Goal: Information Seeking & Learning: Learn about a topic

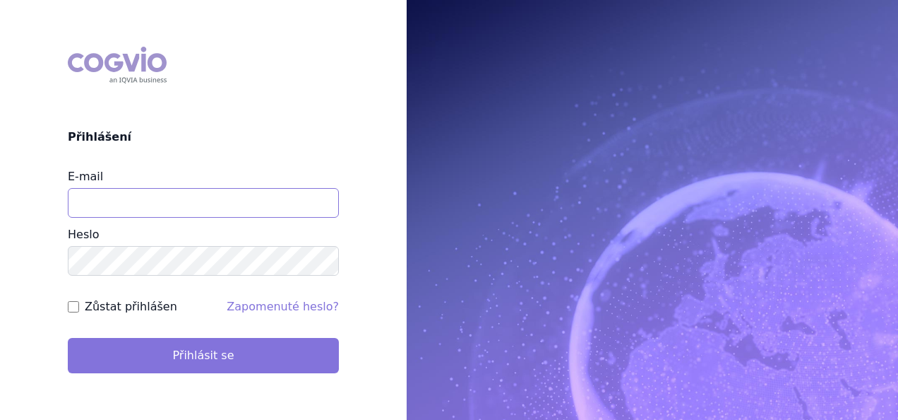
type input "apolena.koklarova@vzp.cz"
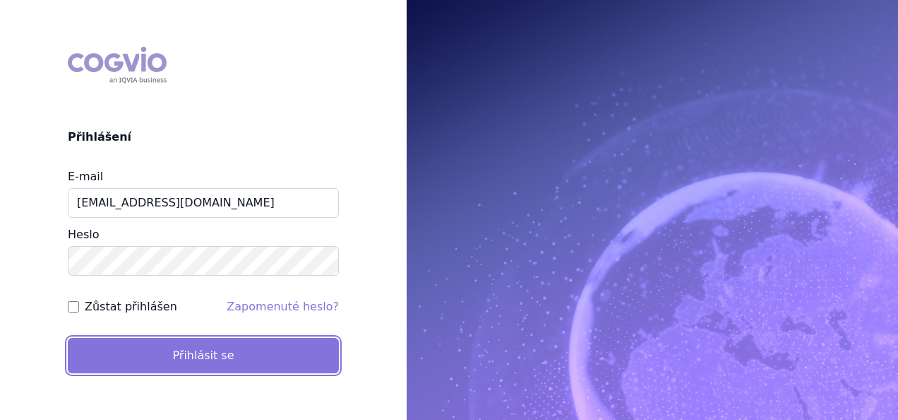
click at [298, 355] on button "Přihlásit se" at bounding box center [203, 355] width 271 height 35
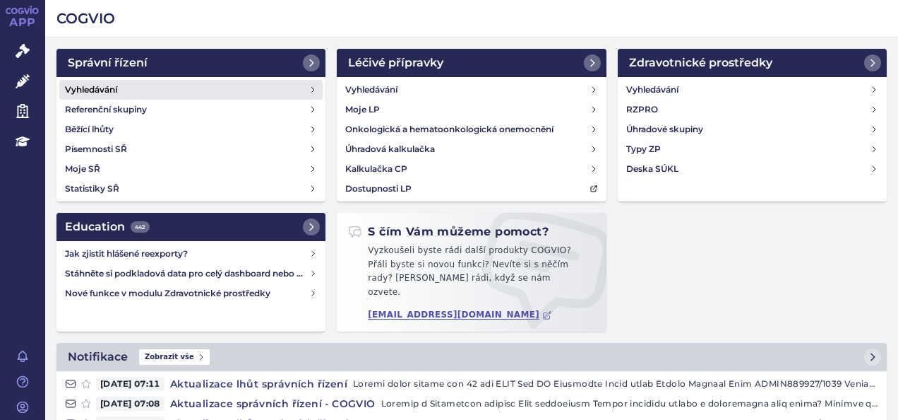
click at [298, 94] on link "Vyhledávání" at bounding box center [190, 90] width 263 height 20
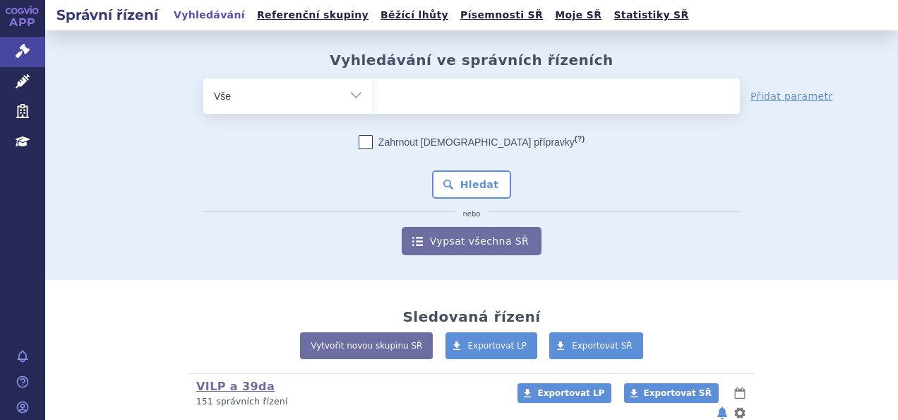
click at [391, 109] on span at bounding box center [557, 95] width 367 height 35
click at [374, 109] on select at bounding box center [373, 95] width 1 height 35
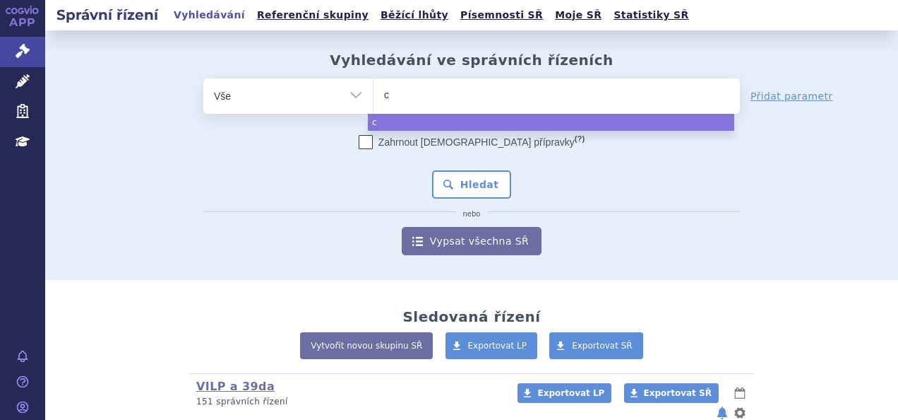
type input "co"
type input "colu"
type input "colum"
type input "columvi"
select select "columvi"
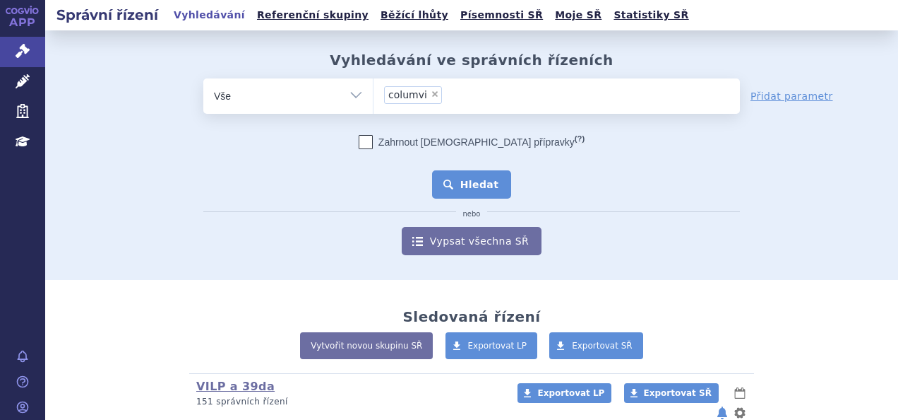
click at [469, 177] on button "Hledat" at bounding box center [472, 184] width 80 height 28
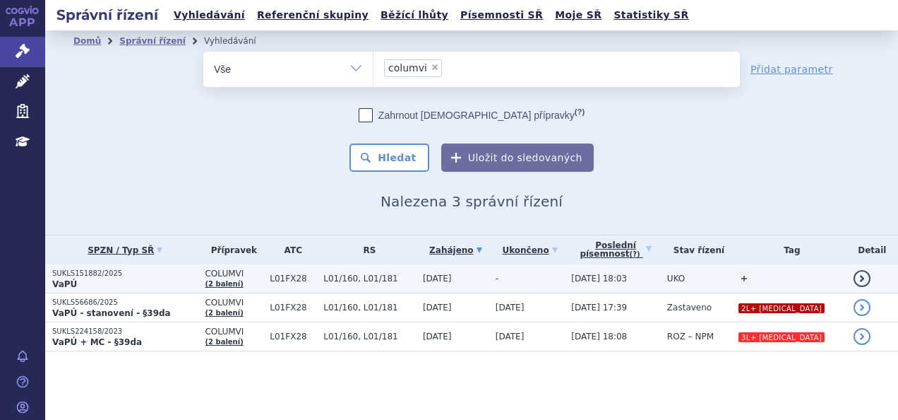
click at [160, 279] on p "VaPÚ" at bounding box center [124, 283] width 145 height 11
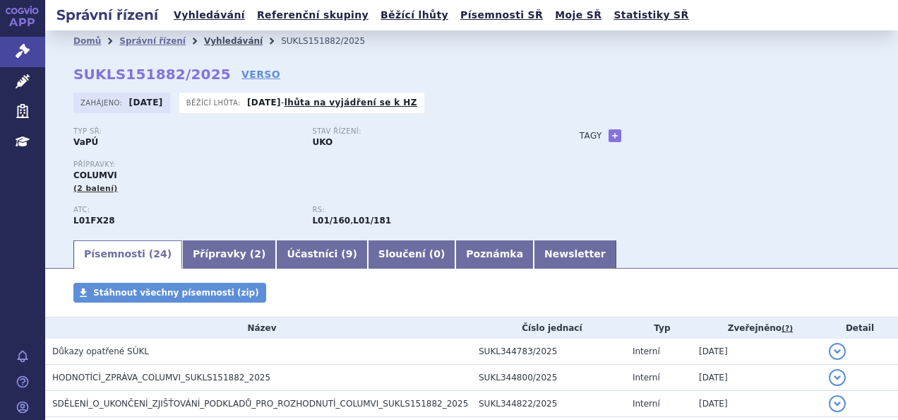
click at [208, 41] on link "Vyhledávání" at bounding box center [233, 41] width 59 height 10
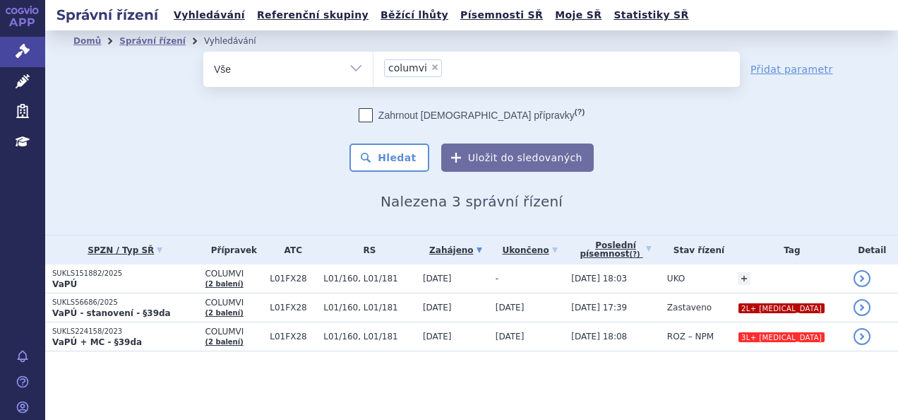
click at [431, 66] on span "×" at bounding box center [435, 67] width 8 height 8
click at [374, 66] on select "columvi" at bounding box center [373, 68] width 1 height 35
click at [429, 66] on ul at bounding box center [557, 67] width 367 height 30
click at [374, 66] on select "columvi" at bounding box center [373, 68] width 1 height 35
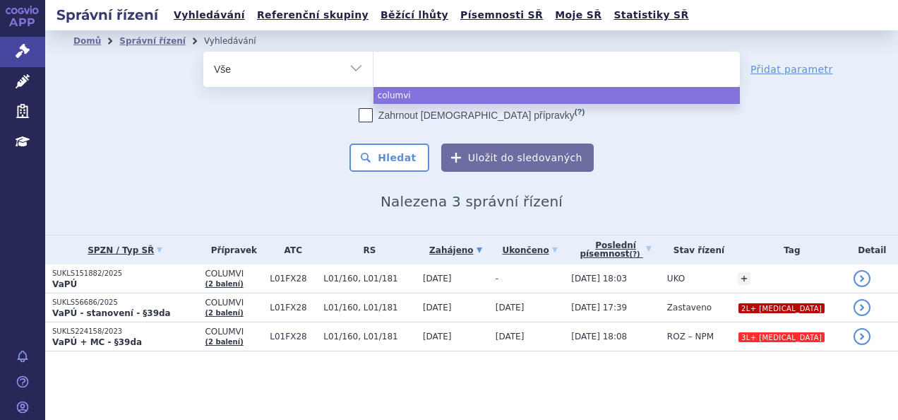
select select
type input "iq"
type input "iqi"
type input "iqirv"
type input "iqirvo"
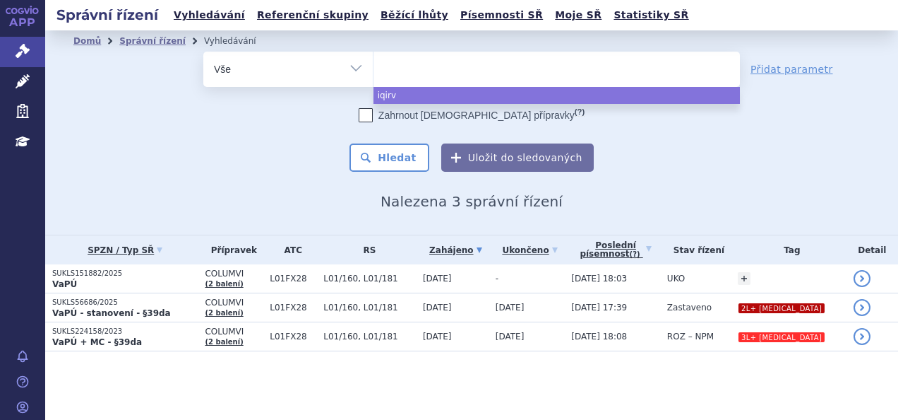
select select "iqirvo"
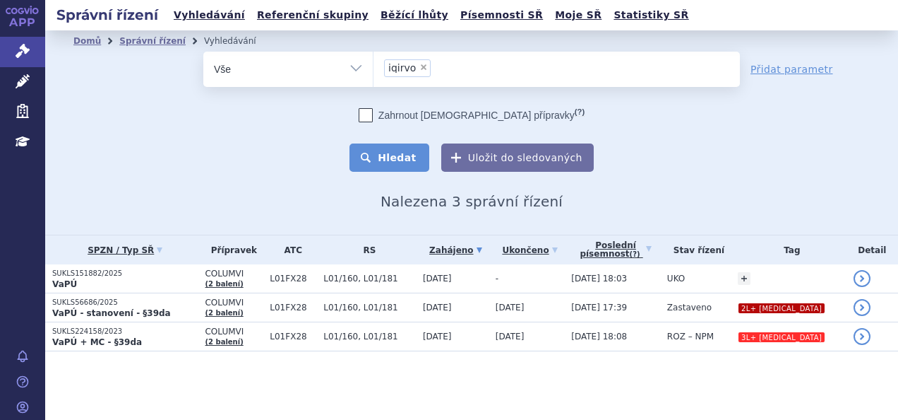
click at [407, 150] on button "Hledat" at bounding box center [390, 157] width 80 height 28
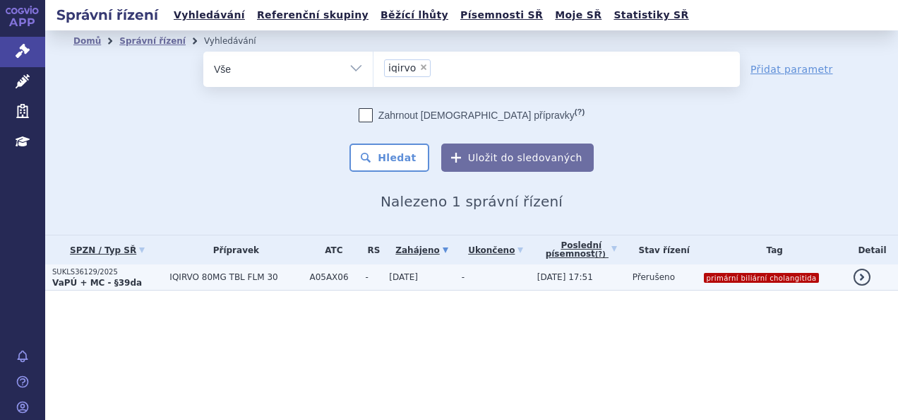
click at [170, 279] on span "IQIRVO 80MG TBL FLM 30" at bounding box center [236, 277] width 133 height 10
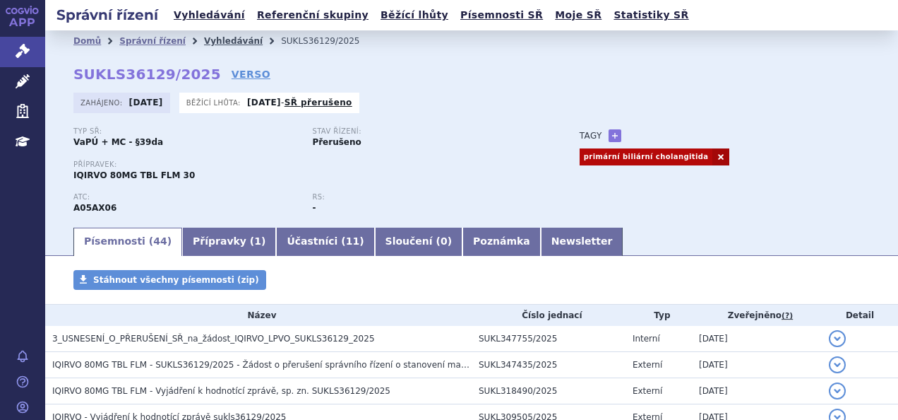
click at [204, 43] on link "Vyhledávání" at bounding box center [233, 41] width 59 height 10
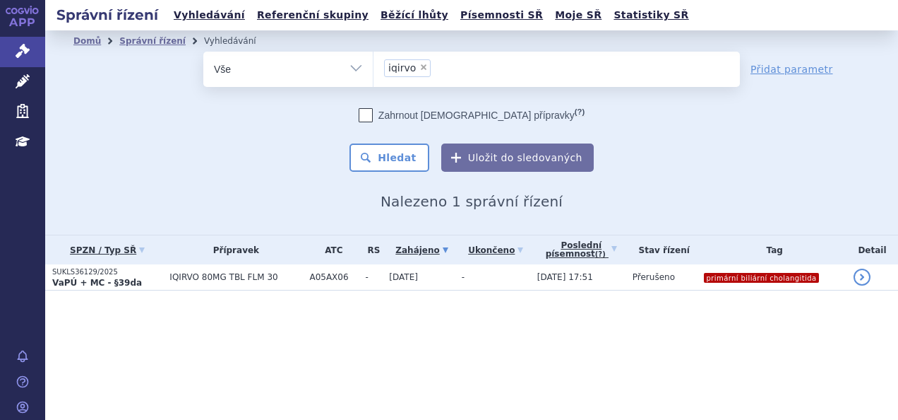
click at [421, 66] on span "×" at bounding box center [424, 67] width 8 height 8
click at [374, 66] on select "iqirvo" at bounding box center [373, 68] width 1 height 35
select select
type input "fa"
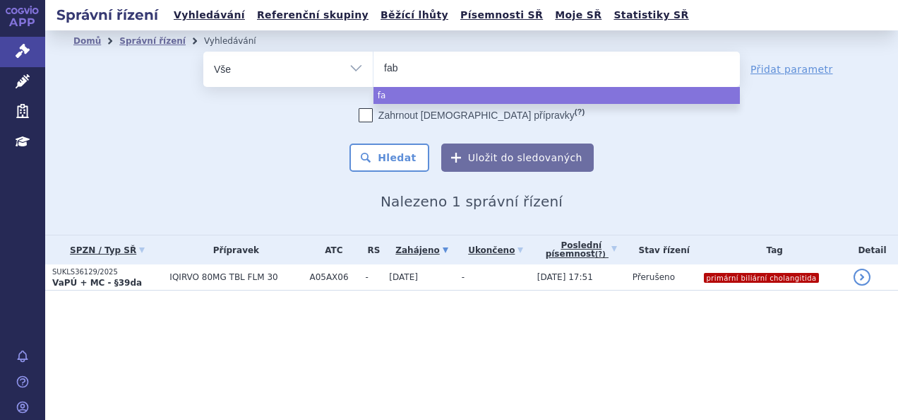
type input "fabh"
type input "fabha"
type input "fabhatl"
type input "fabha"
type input "fabhalt"
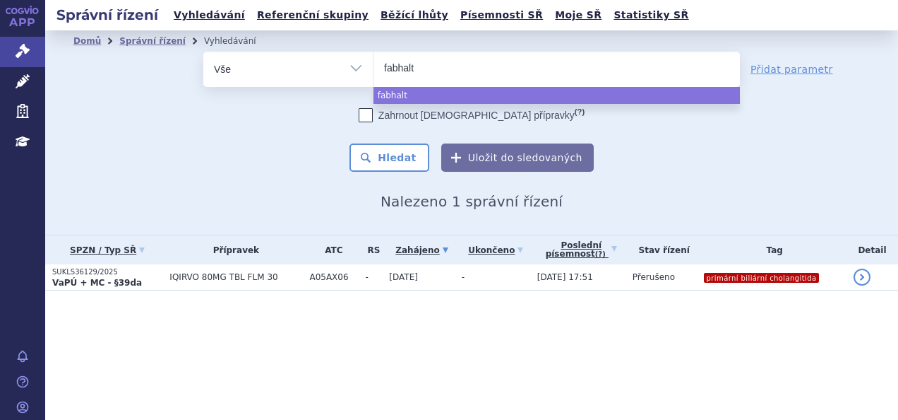
type input "fabhalta"
select select "fabhalta"
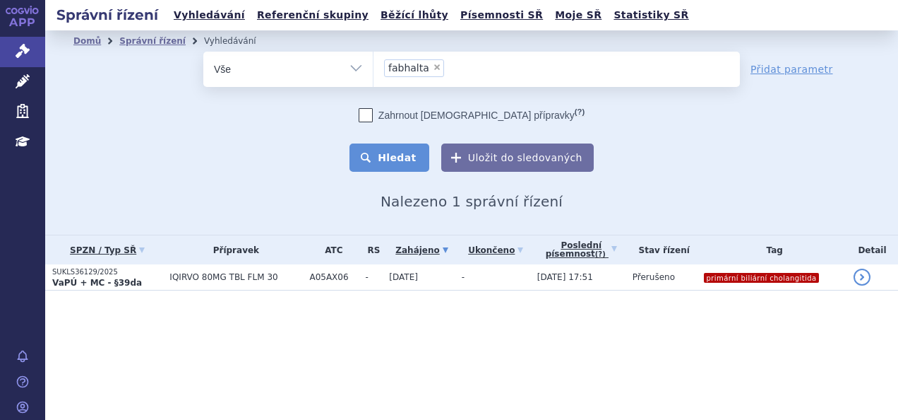
click at [400, 154] on button "Hledat" at bounding box center [390, 157] width 80 height 28
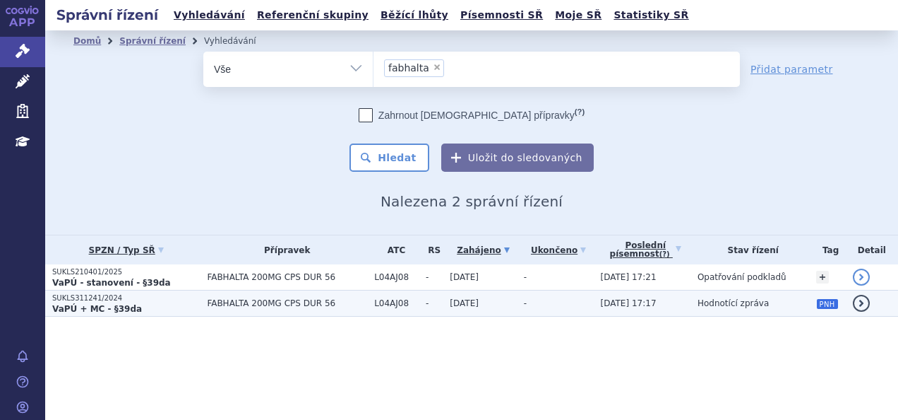
click at [232, 308] on td "FABHALTA 200MG CPS DUR 56" at bounding box center [283, 303] width 167 height 26
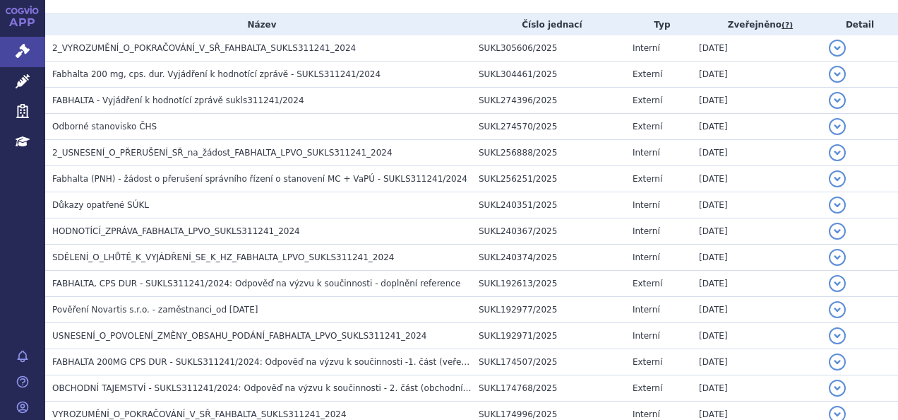
scroll to position [292, 0]
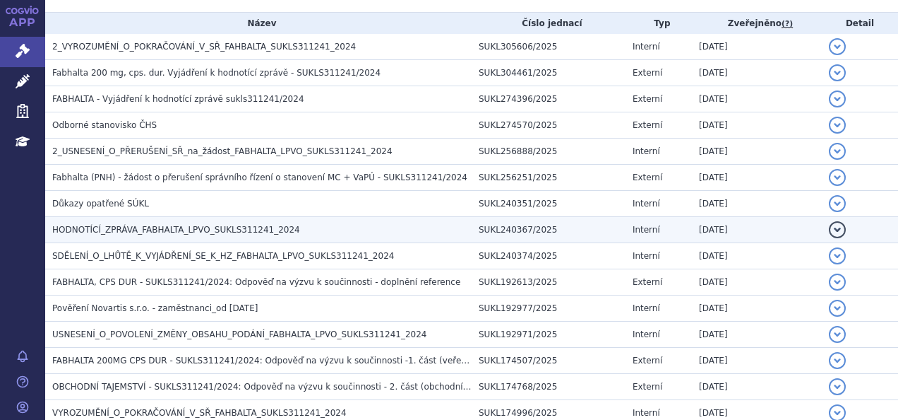
click at [208, 236] on td "HODNOTÍCÍ_ZPRÁVA_FABHALTA_LPVO_SUKLS311241_2024" at bounding box center [258, 230] width 427 height 26
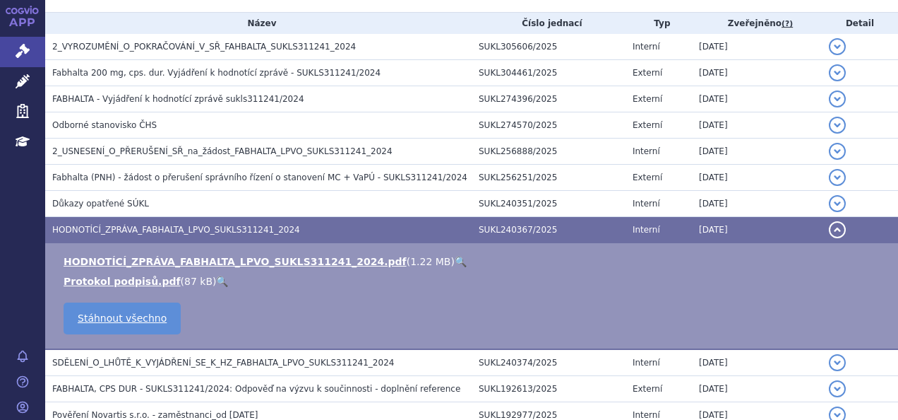
click at [455, 260] on link "🔍" at bounding box center [461, 261] width 12 height 11
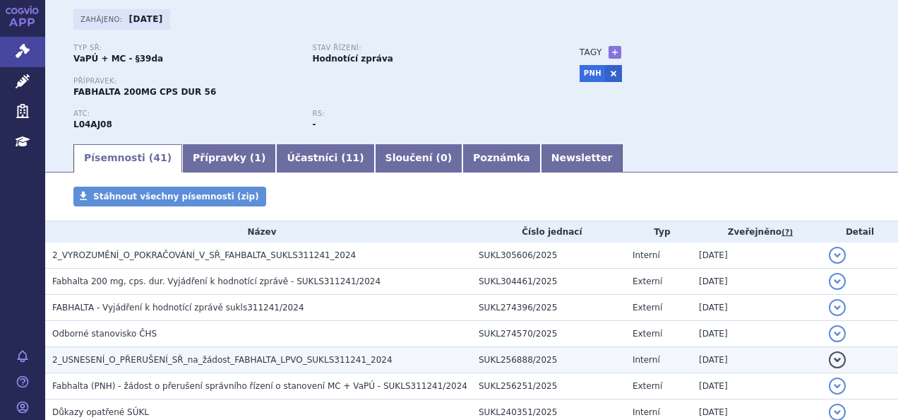
scroll to position [0, 0]
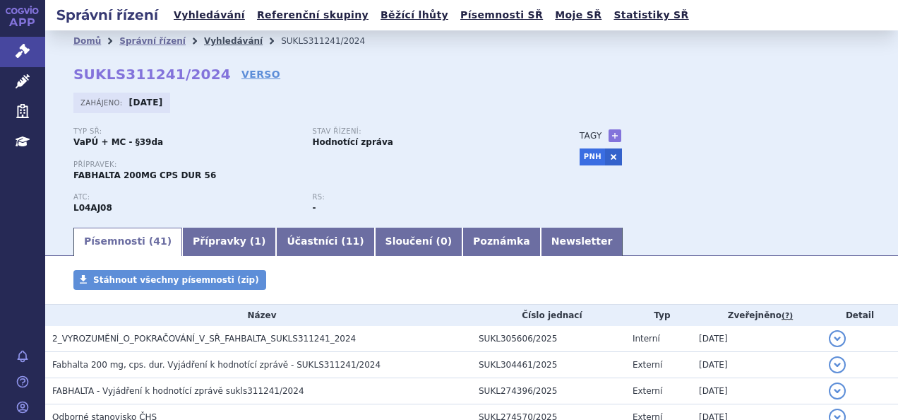
click at [207, 42] on link "Vyhledávání" at bounding box center [233, 41] width 59 height 10
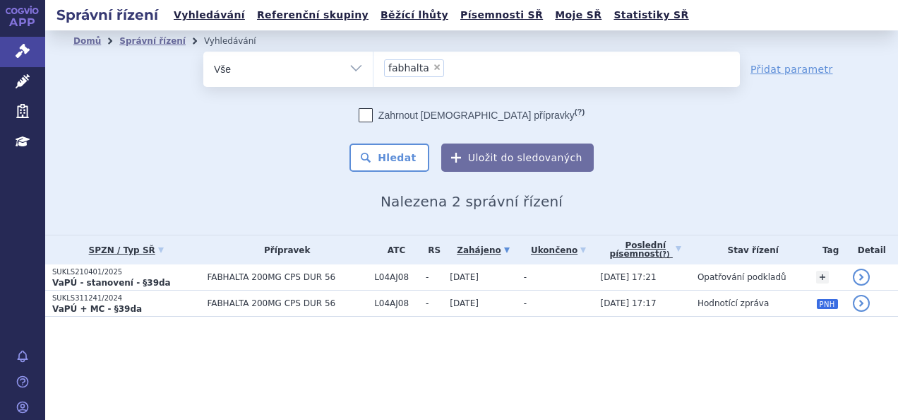
click at [433, 71] on span "×" at bounding box center [437, 67] width 8 height 8
click at [374, 71] on select "fabhalta" at bounding box center [373, 68] width 1 height 35
select select
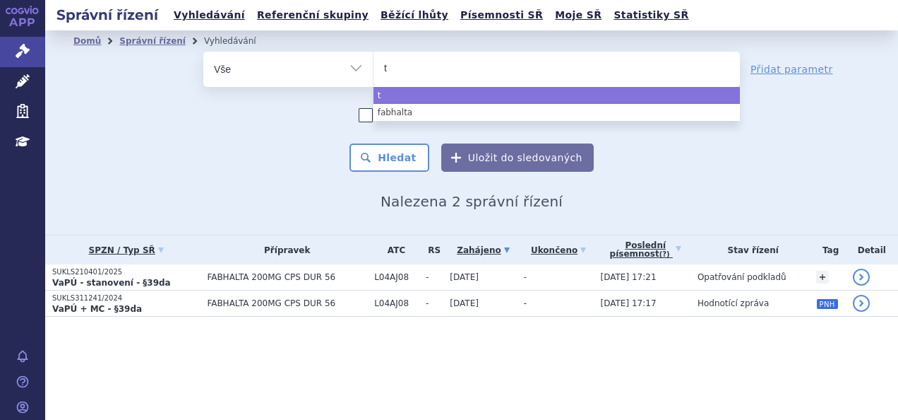
type input "ta"
type input "tanv"
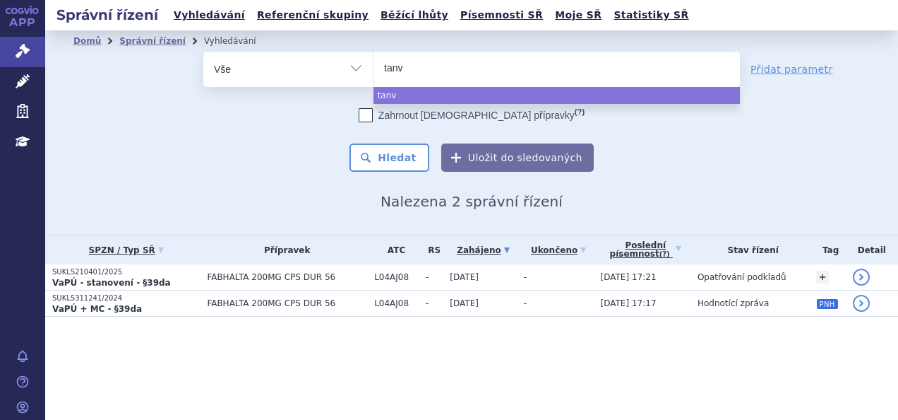
type input "tan"
type input "tav"
type input "tavm"
type input "tavmep"
type input "tavme"
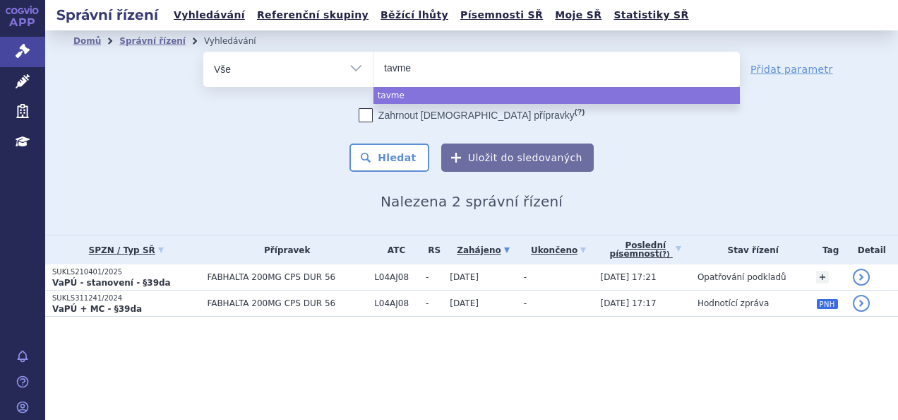
type input "tavm"
type input "tav"
type input "tavn"
type input "tavneo"
type input "tavneos"
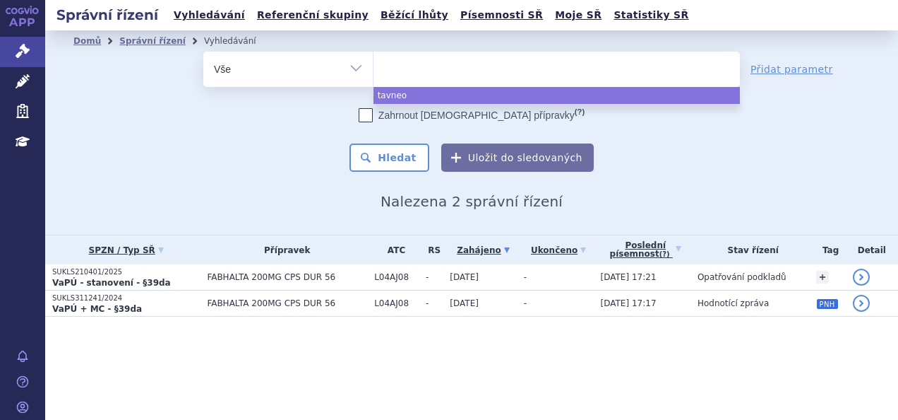
select select "tavneos"
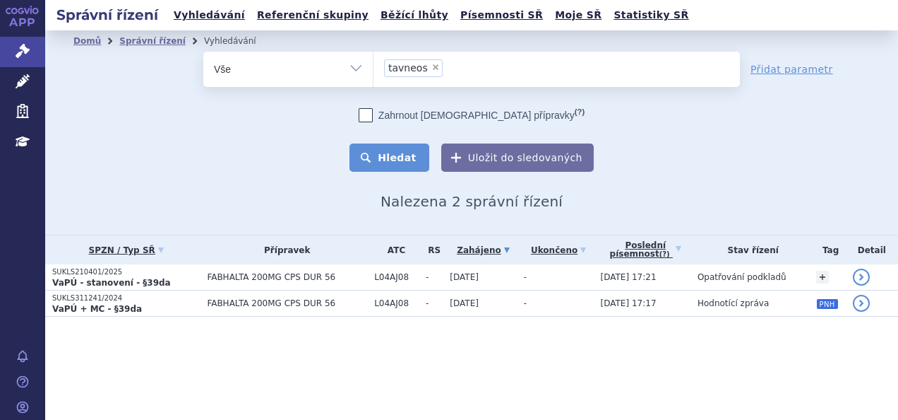
click at [404, 153] on button "Hledat" at bounding box center [390, 157] width 80 height 28
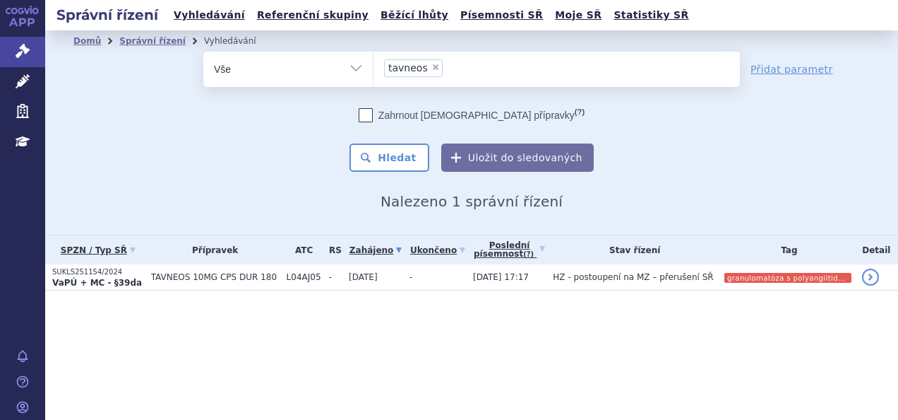
click at [432, 65] on span "×" at bounding box center [436, 67] width 8 height 8
click at [374, 65] on select "tavneos" at bounding box center [373, 68] width 1 height 35
select select
type input "up"
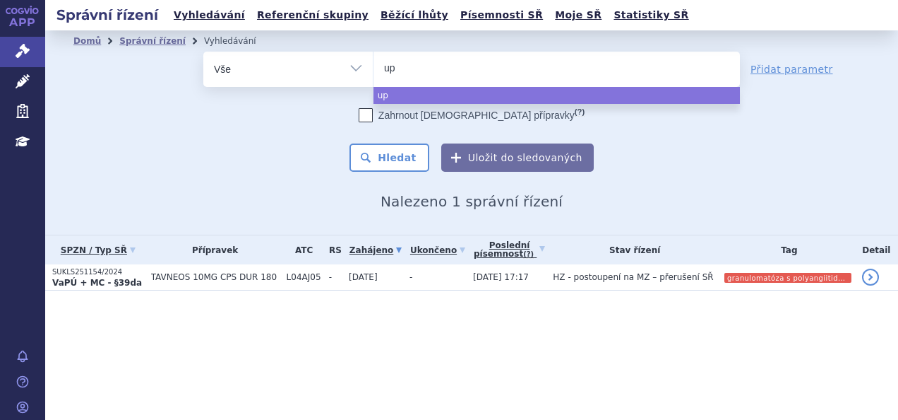
type input "upl"
type input "uplo"
type input "uplozn"
type input "uplozna"
select select "uplozna"
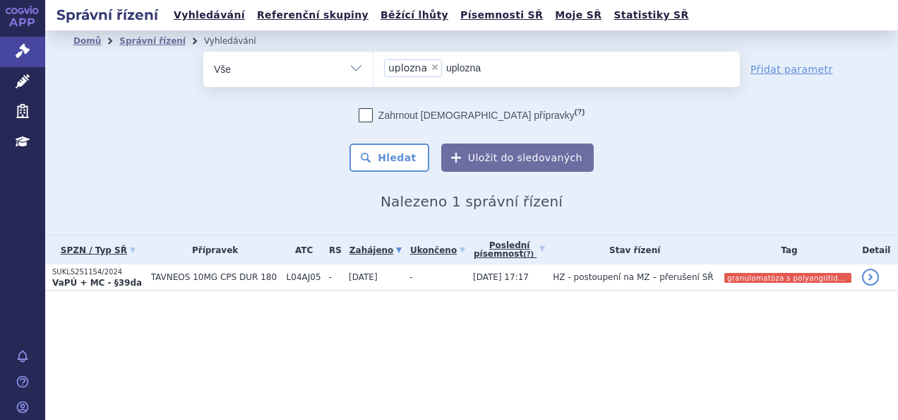
type input "uplozn"
select select
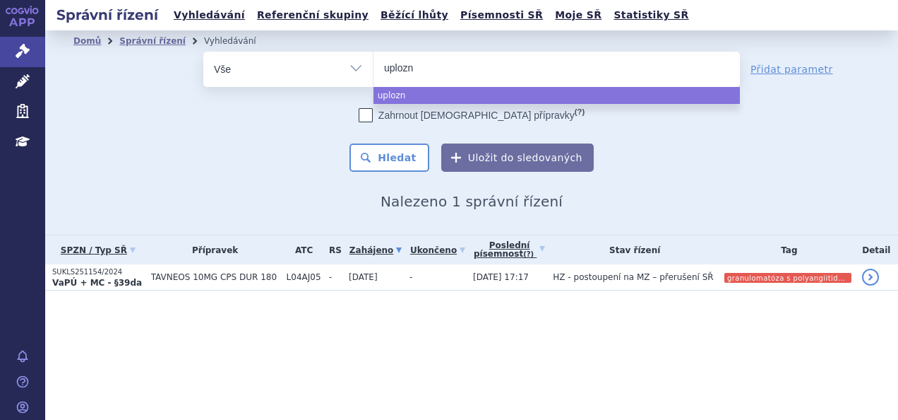
type input "uploz"
type input "upl"
type input "upli"
type input "upliz"
type input "uplizn"
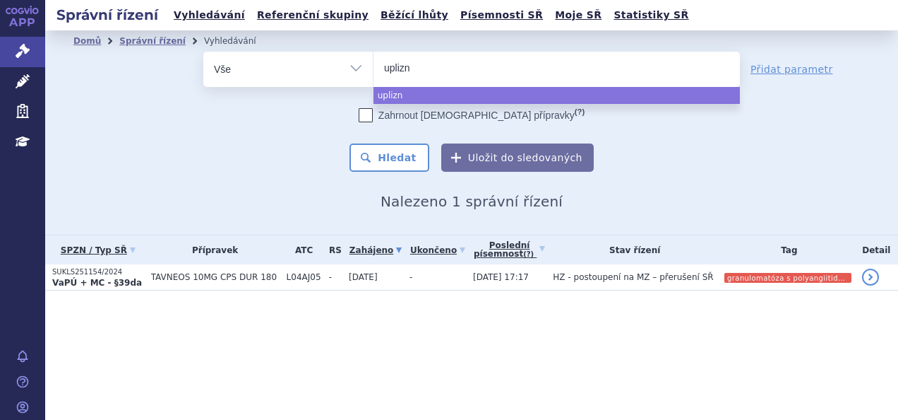
type input "uplizna"
select select "uplizna"
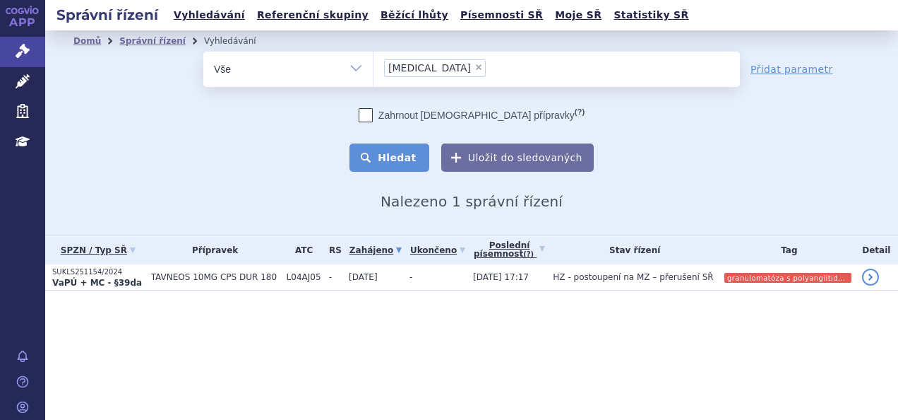
click at [412, 157] on button "Hledat" at bounding box center [390, 157] width 80 height 28
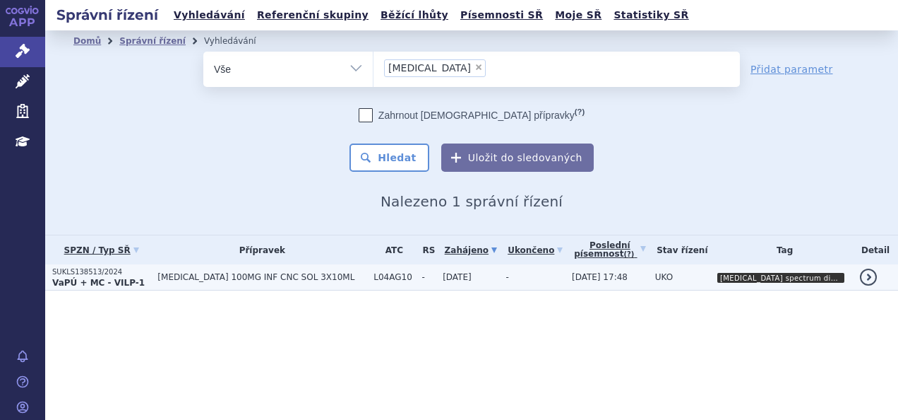
click at [172, 283] on td "[MEDICAL_DATA] 100MG INF CNC SOL 3X10ML" at bounding box center [258, 277] width 216 height 26
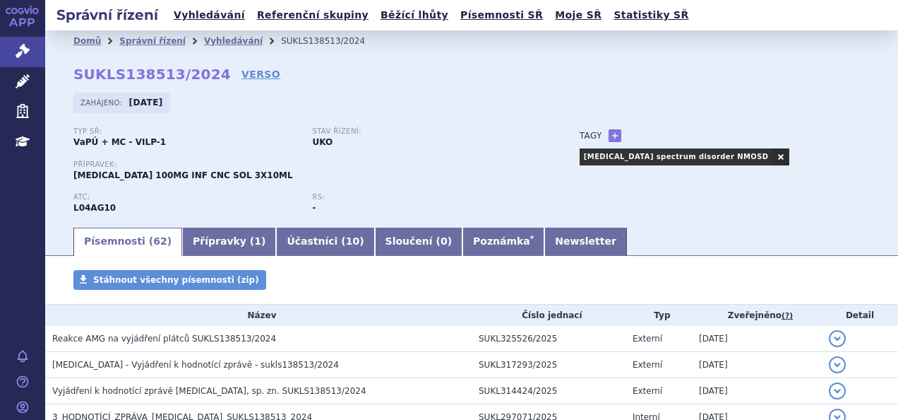
click at [20, 24] on link "APP" at bounding box center [22, 18] width 45 height 37
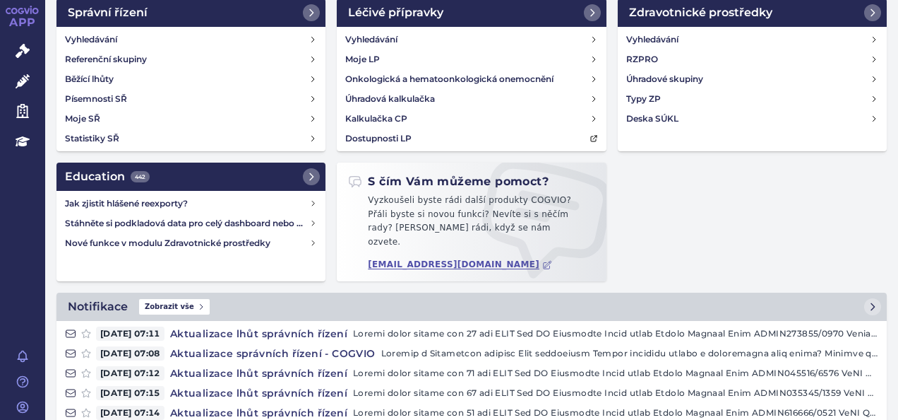
scroll to position [51, 0]
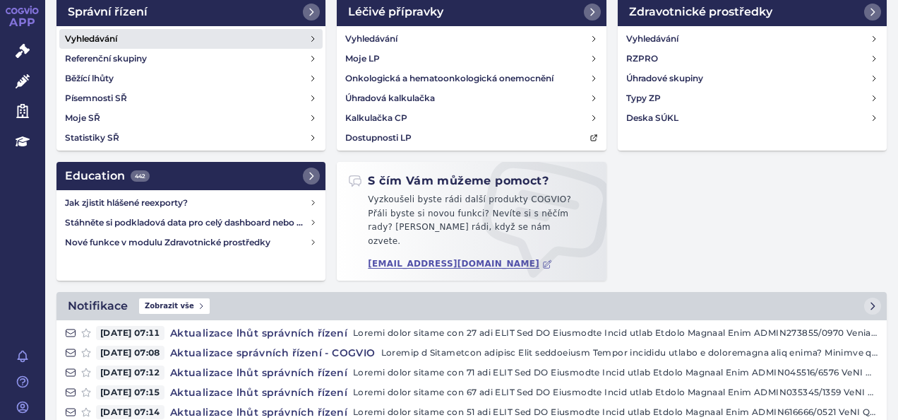
click at [243, 41] on link "Vyhledávání" at bounding box center [190, 39] width 263 height 20
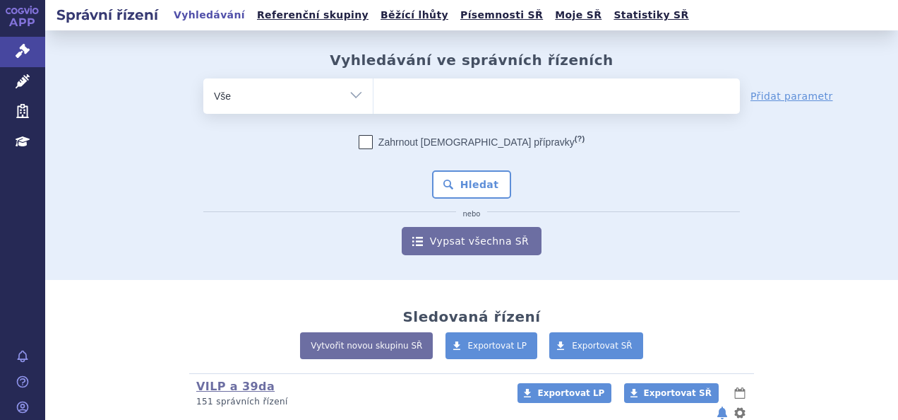
click at [444, 89] on ul at bounding box center [557, 93] width 367 height 30
click at [374, 89] on select at bounding box center [373, 95] width 1 height 35
click at [438, 89] on ul at bounding box center [557, 93] width 367 height 30
click at [374, 89] on select at bounding box center [373, 95] width 1 height 35
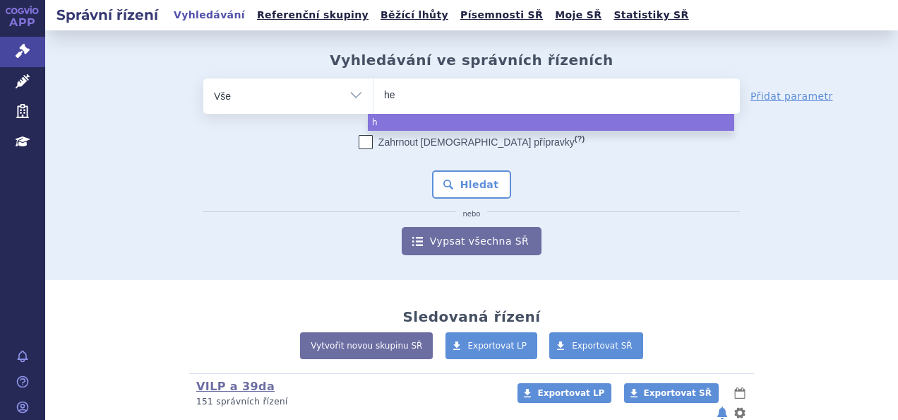
type input "het"
type input "hetro"
type input "hetroni"
type input "hetronifl"
type input "hetronifly"
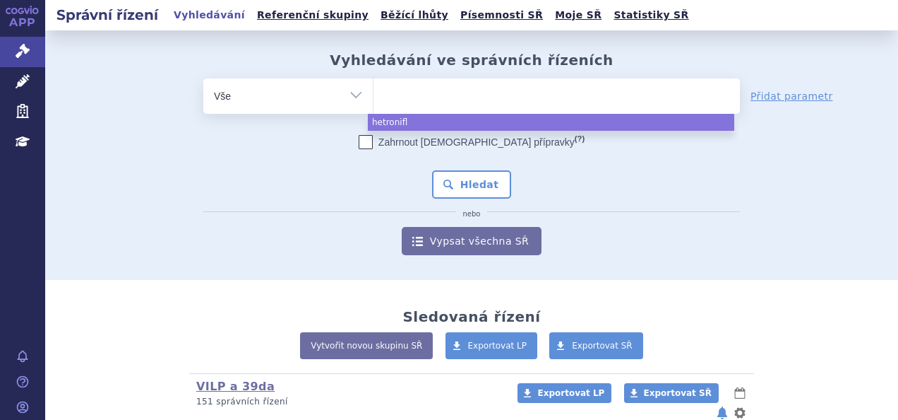
select select "hetronifly"
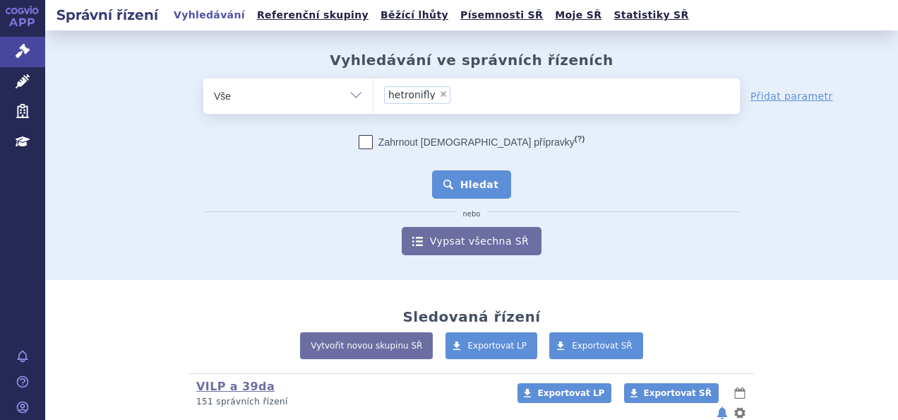
click at [452, 174] on button "Hledat" at bounding box center [472, 184] width 80 height 28
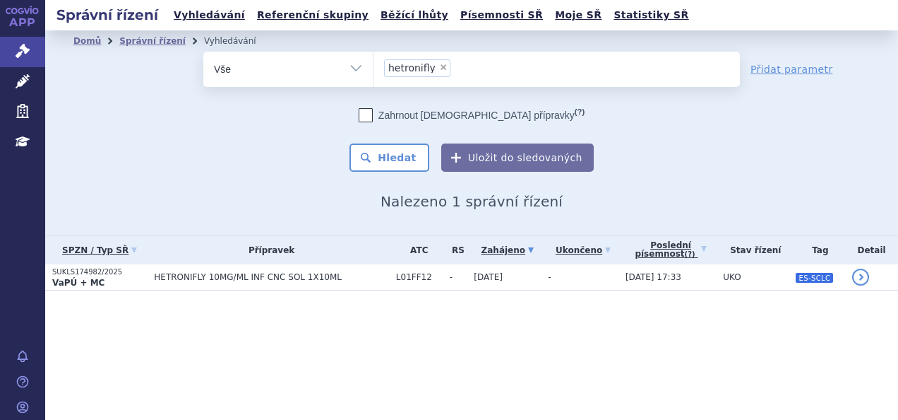
click at [130, 278] on p "VaPÚ + MC" at bounding box center [99, 282] width 95 height 11
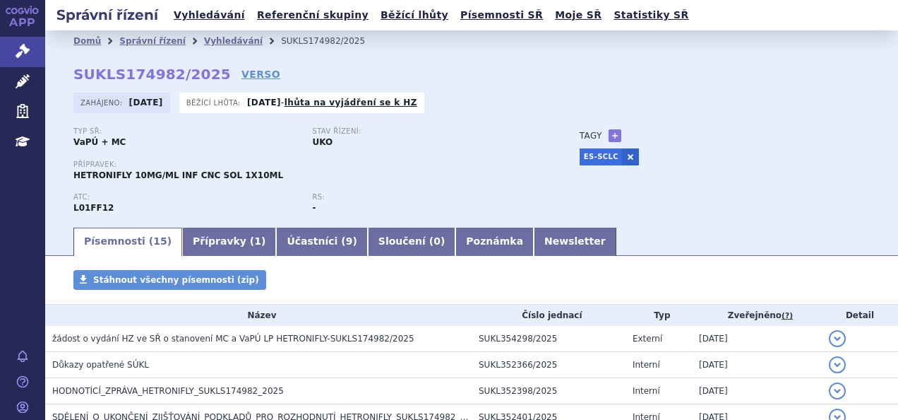
scroll to position [233, 0]
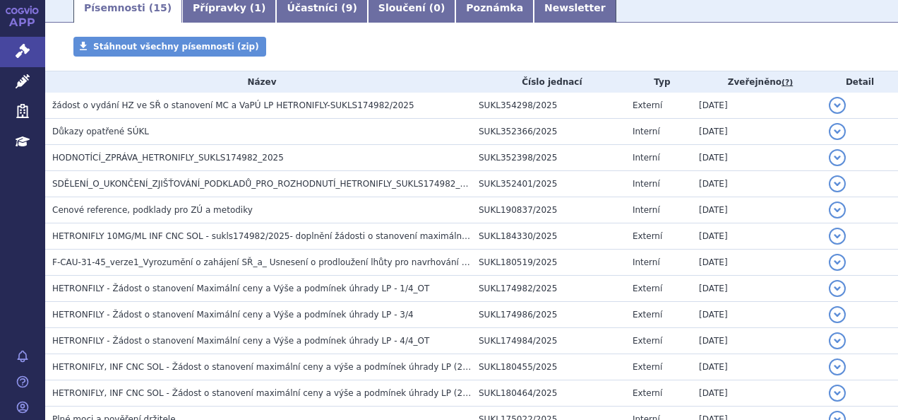
click at [239, 160] on span "HODNOTÍCÍ_ZPRÁVA_HETRONIFLY_SUKLS174982_2025" at bounding box center [168, 158] width 232 height 10
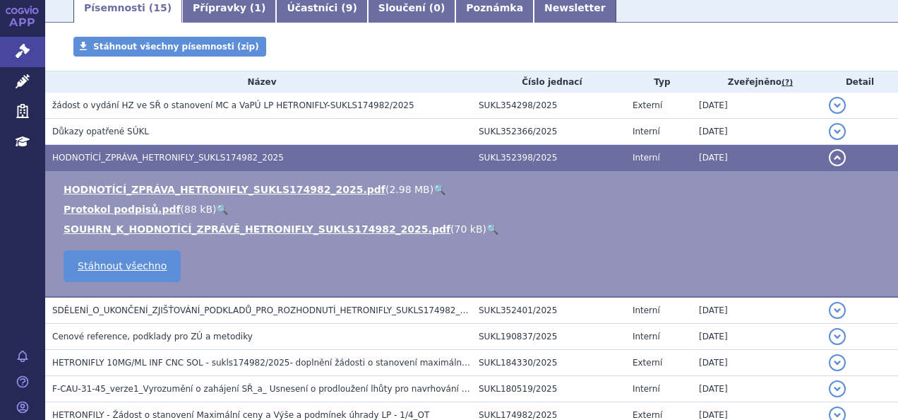
click at [434, 187] on link "🔍" at bounding box center [440, 189] width 12 height 11
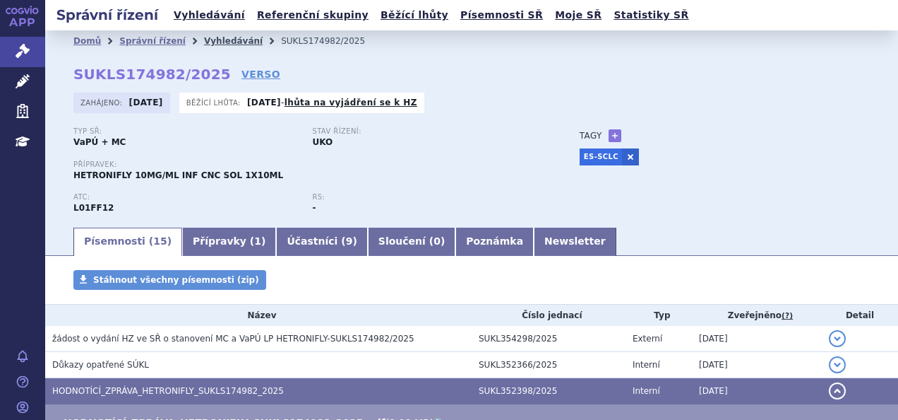
click at [211, 41] on link "Vyhledávání" at bounding box center [233, 41] width 59 height 10
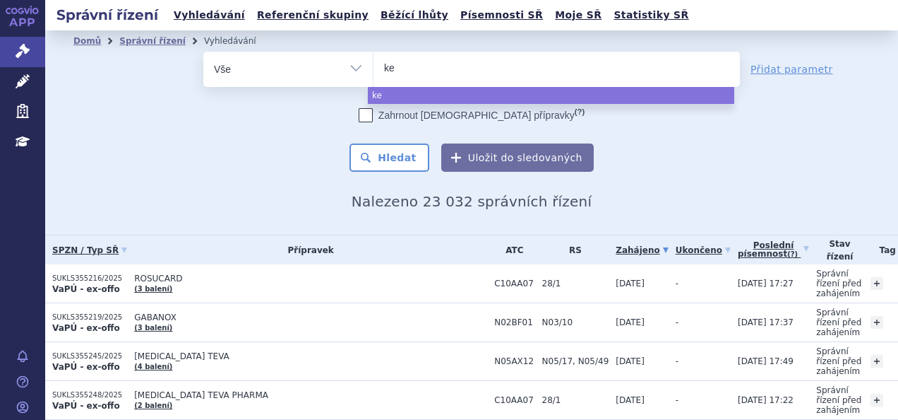
select select
type input "kea"
select select "kea"
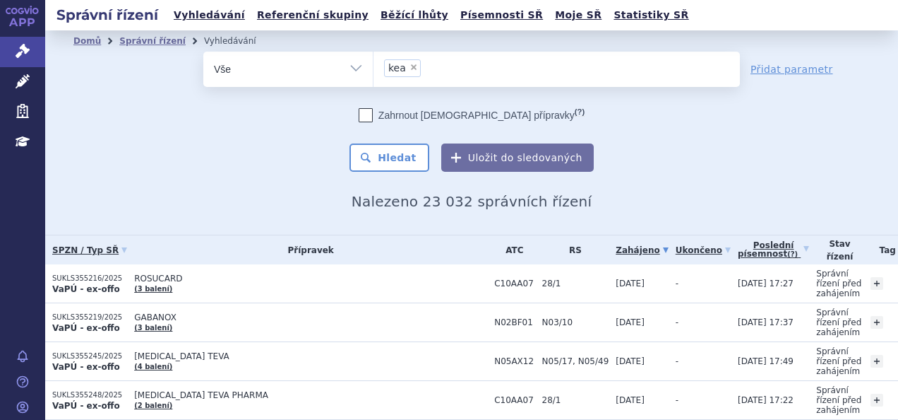
type input "kea"
select select
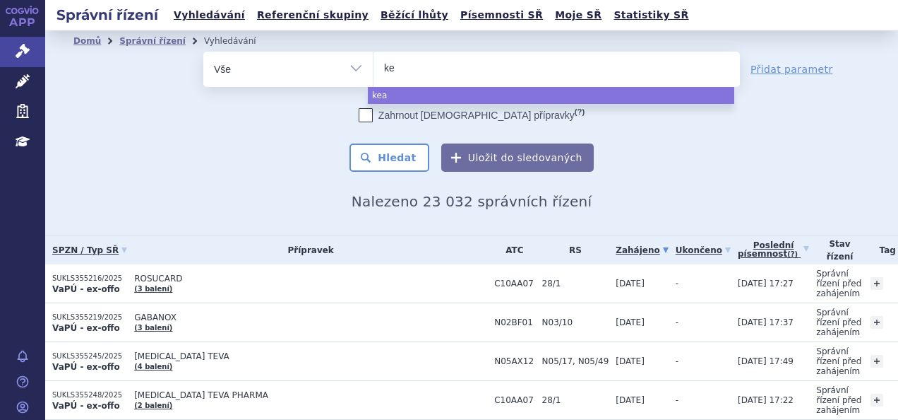
type input "k"
type input "ke"
type input "key"
type input "keytr"
type input "keytrud"
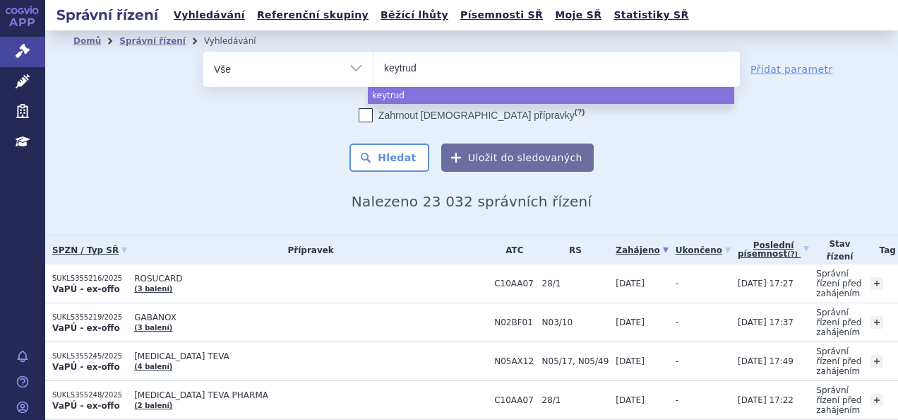
type input "keytruda"
select select "keytruda"
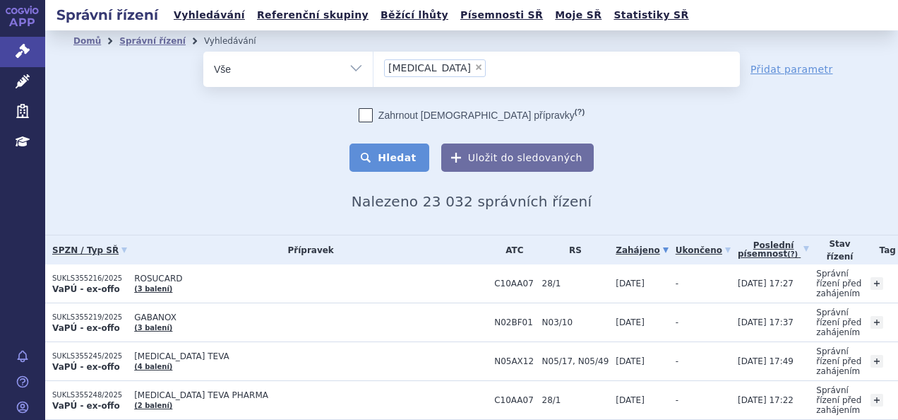
click at [370, 153] on button "Hledat" at bounding box center [390, 157] width 80 height 28
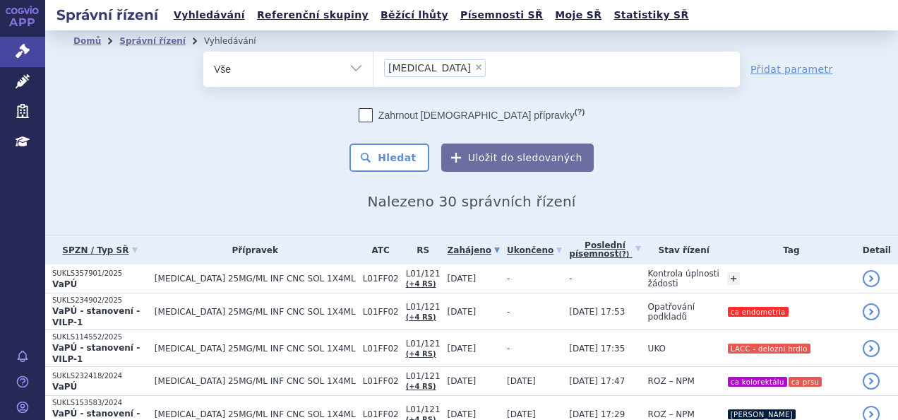
scroll to position [165, 0]
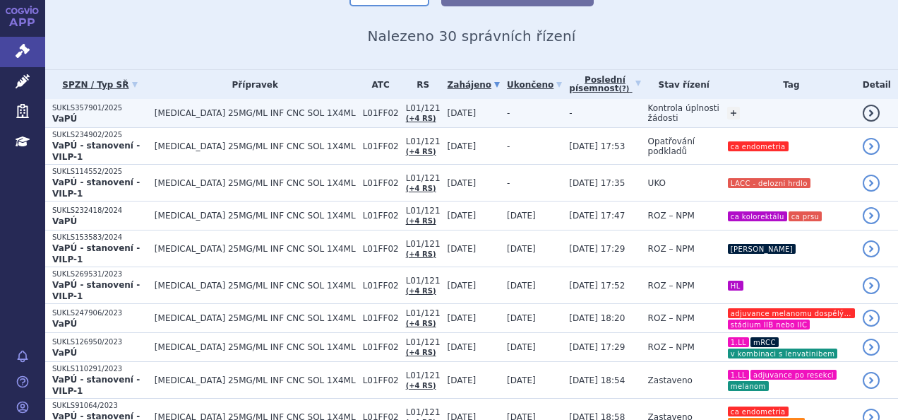
click at [643, 105] on td "Kontrola úplnosti žádosti" at bounding box center [680, 113] width 79 height 29
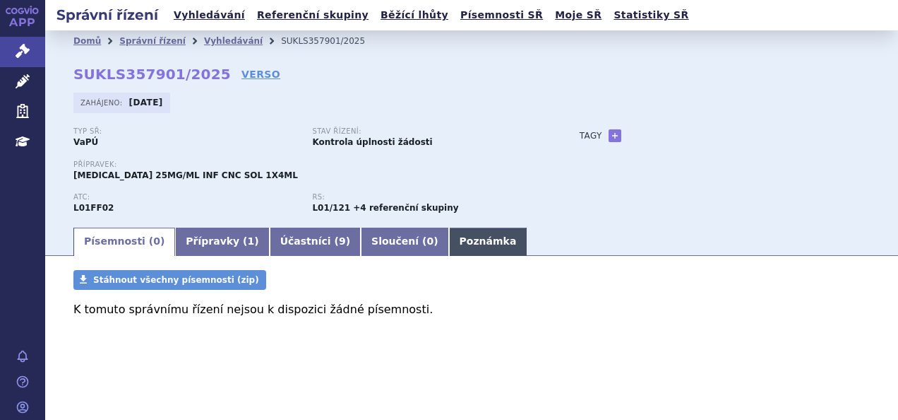
click at [449, 240] on link "Poznámka" at bounding box center [488, 241] width 78 height 28
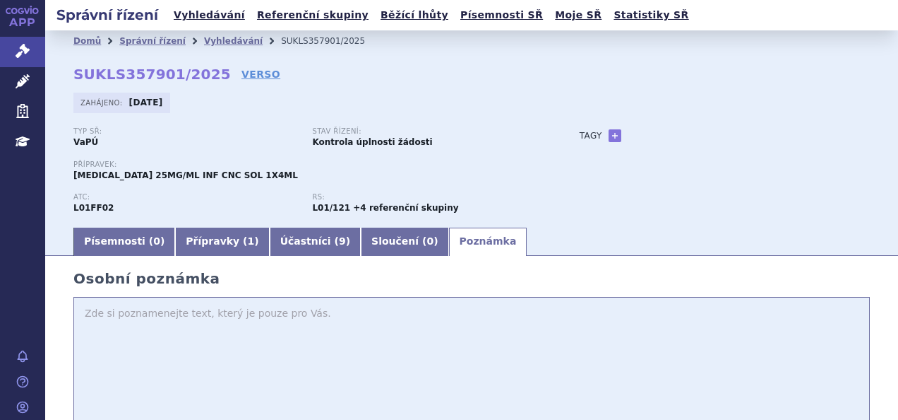
click at [449, 240] on link "Poznámka" at bounding box center [488, 241] width 78 height 28
click at [123, 244] on link "Písemnosti ( 0 )" at bounding box center [124, 241] width 102 height 28
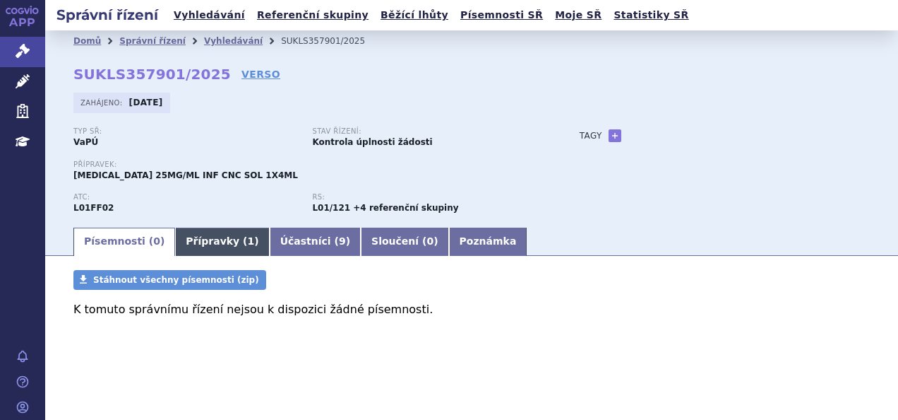
click at [184, 239] on link "Přípravky ( 1 )" at bounding box center [222, 241] width 94 height 28
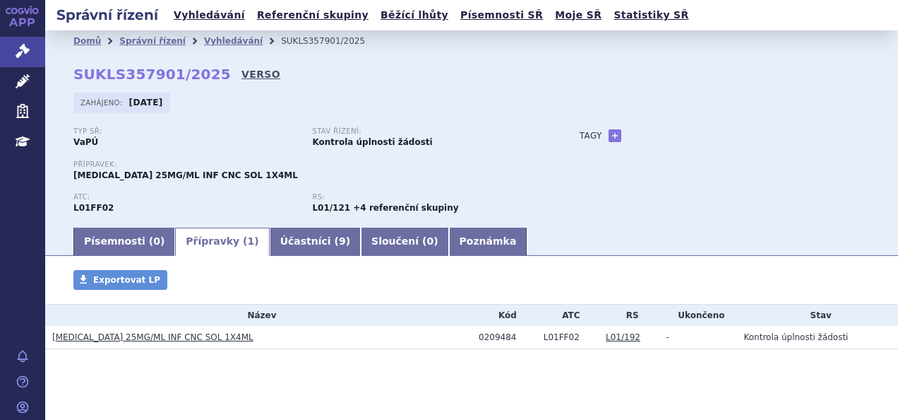
click at [242, 74] on link "VERSO" at bounding box center [261, 74] width 39 height 14
drag, startPoint x: 69, startPoint y: 71, endPoint x: 203, endPoint y: 75, distance: 134.3
click at [203, 75] on div "Domů Správní řízení Vyhledávání SUKLS357901/2025 SUKLS357901/2025 VERSO Zahájen…" at bounding box center [471, 139] width 853 height 174
copy strong "SUKLS357901/2025"
click at [210, 41] on link "Vyhledávání" at bounding box center [233, 41] width 59 height 10
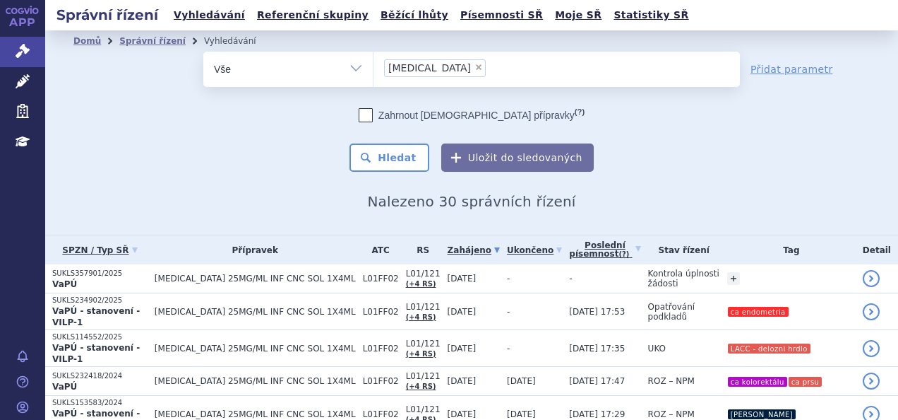
click at [475, 68] on span "×" at bounding box center [479, 67] width 8 height 8
click at [374, 68] on select "[MEDICAL_DATA]" at bounding box center [373, 68] width 1 height 35
select select
type input "sa"
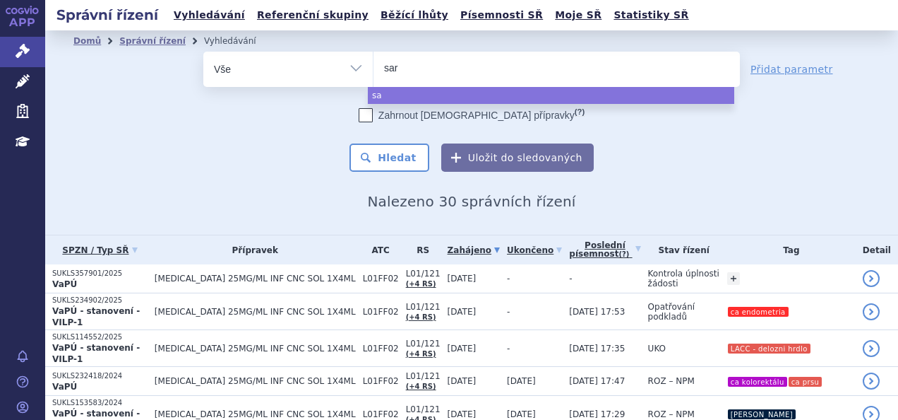
type input "sarc"
type input "sarclis"
type input "[MEDICAL_DATA]"
select select "sarclisa"
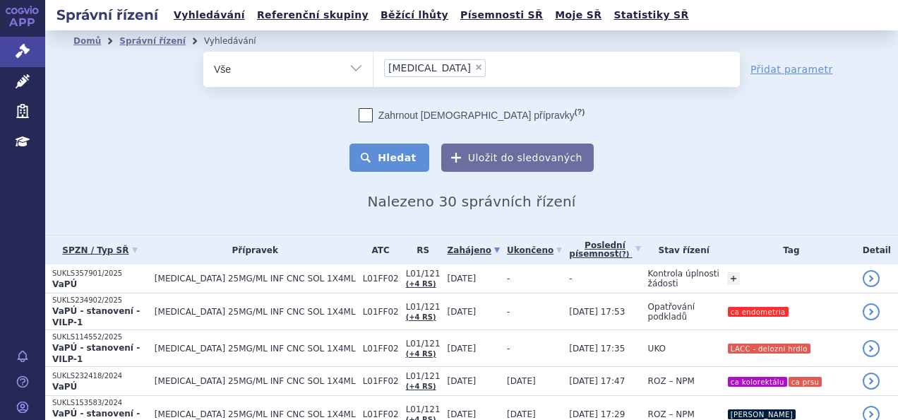
click at [369, 160] on button "Hledat" at bounding box center [390, 157] width 80 height 28
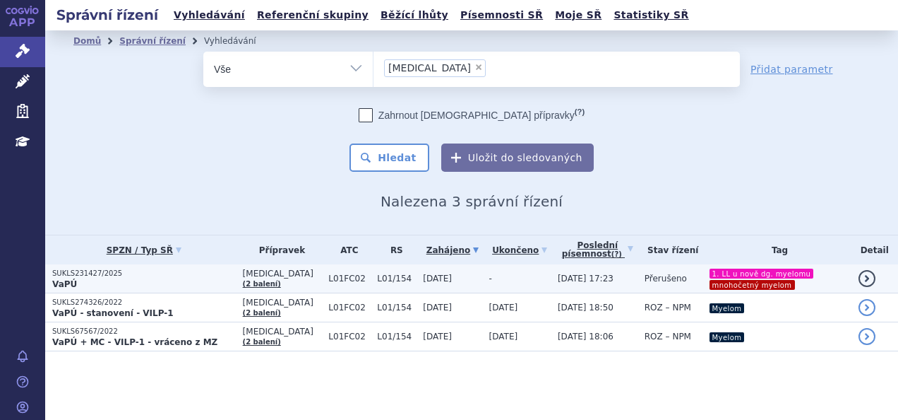
click at [206, 290] on td "SUKLS231427/2025 VaPÚ" at bounding box center [140, 278] width 191 height 29
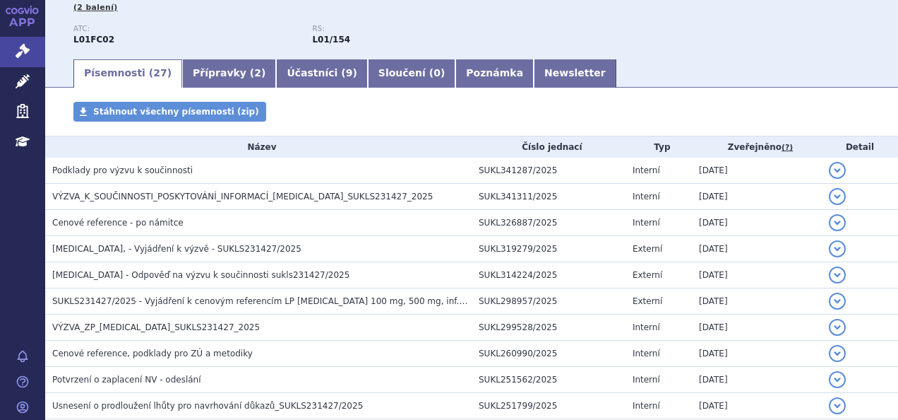
scroll to position [188, 0]
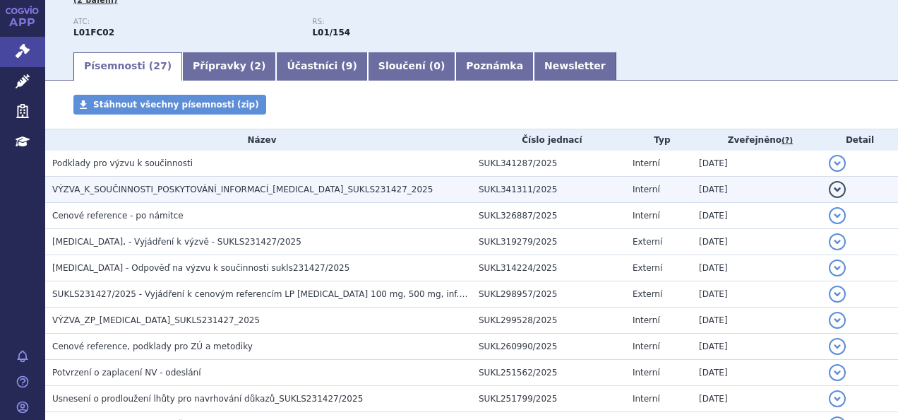
click at [206, 194] on span "VÝZVA_K_SOUČINNOSTI_POSKYTOVÁNÍ_INFORMACÍ_[MEDICAL_DATA]_SUKLS231427_2025" at bounding box center [242, 189] width 381 height 10
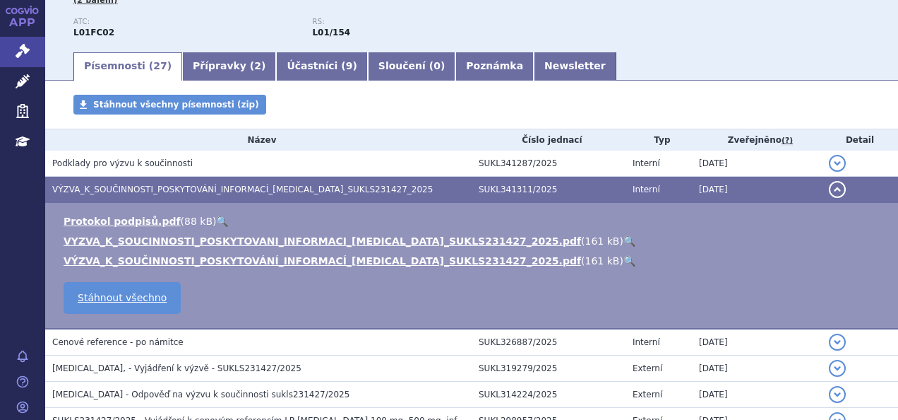
click at [624, 242] on link "🔍" at bounding box center [630, 240] width 12 height 11
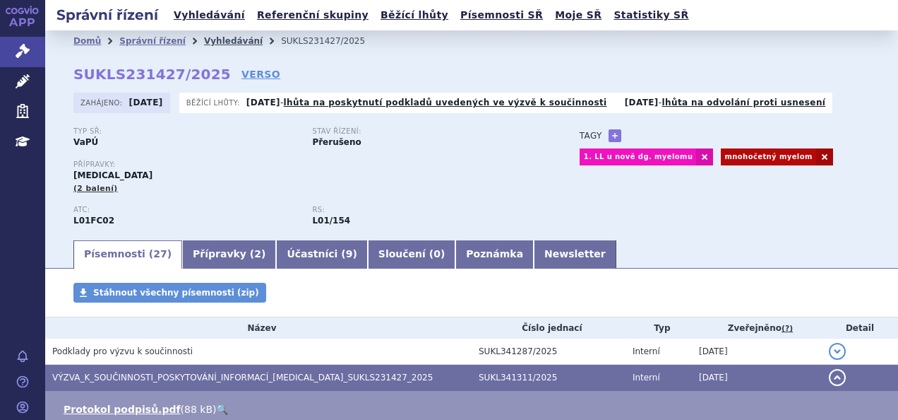
click at [211, 37] on link "Vyhledávání" at bounding box center [233, 41] width 59 height 10
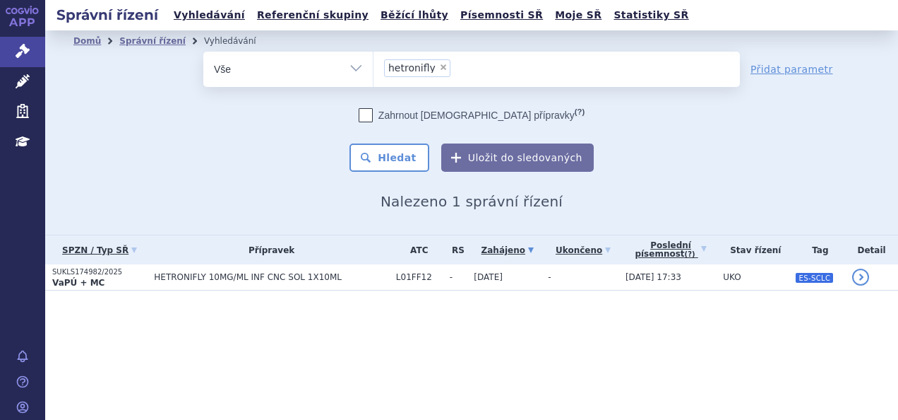
click at [439, 64] on span "×" at bounding box center [443, 67] width 8 height 8
click at [374, 64] on select "hetronifly" at bounding box center [373, 68] width 1 height 35
select select
type input "co"
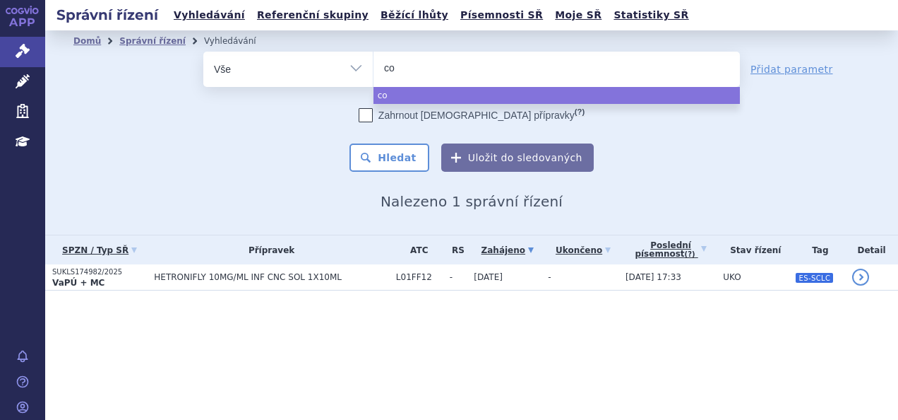
type input "col"
type input "colum"
type input "columvi"
select select "columvi"
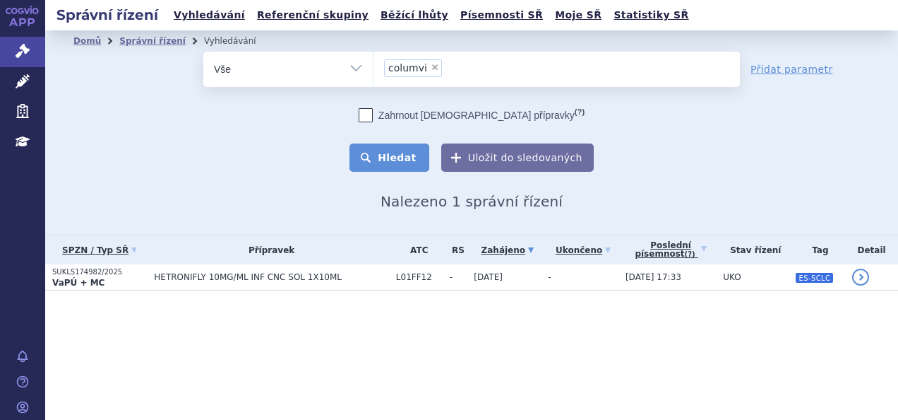
click at [379, 148] on button "Hledat" at bounding box center [390, 157] width 80 height 28
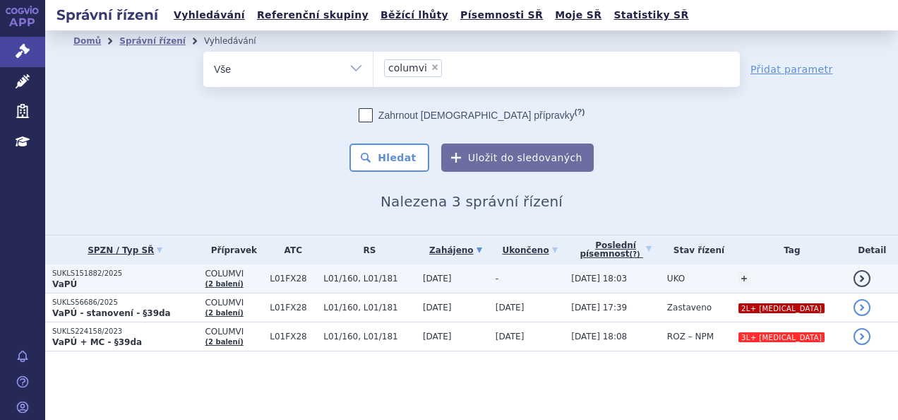
click at [177, 283] on p "VaPÚ" at bounding box center [124, 283] width 145 height 11
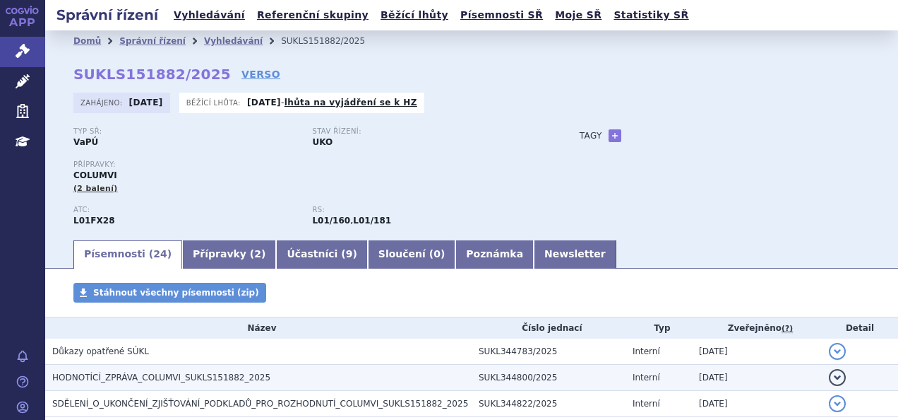
scroll to position [92, 0]
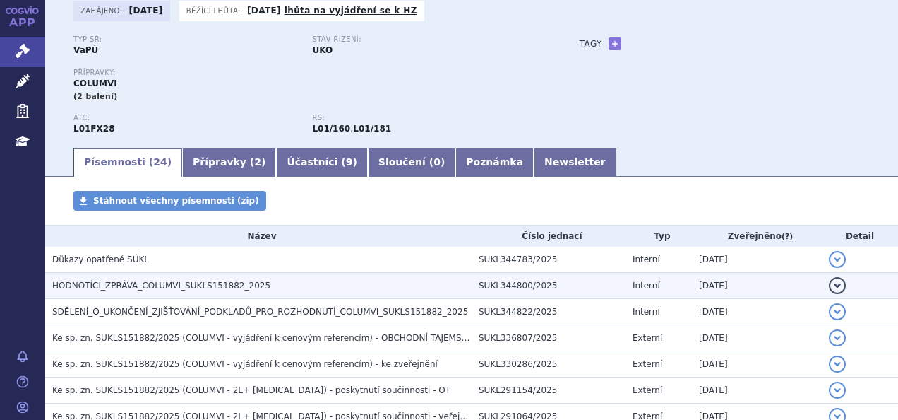
click at [236, 290] on span "HODNOTÍCÍ_ZPRÁVA_COLUMVI_SUKLS151882_2025" at bounding box center [161, 285] width 218 height 10
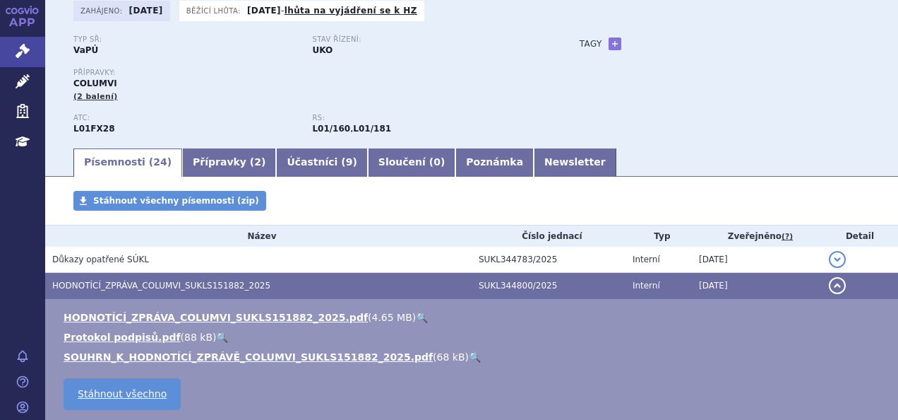
click at [416, 318] on link "🔍" at bounding box center [422, 316] width 12 height 11
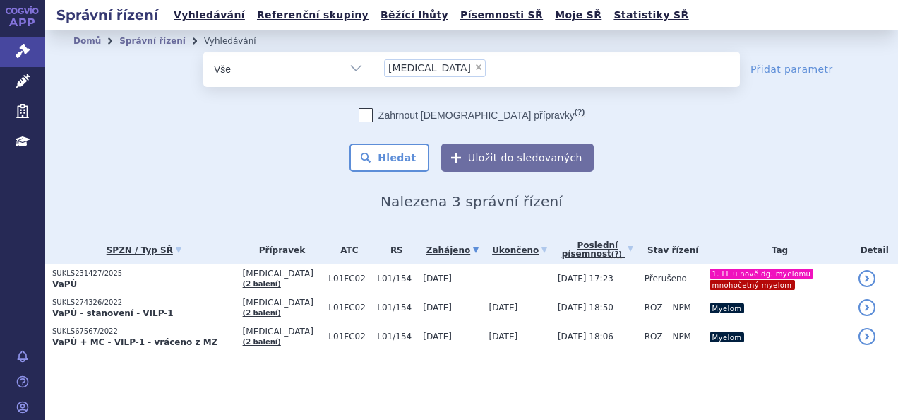
click at [431, 71] on li "× sarclisa" at bounding box center [435, 68] width 102 height 18
click at [374, 71] on select "sarclisa" at bounding box center [373, 68] width 1 height 35
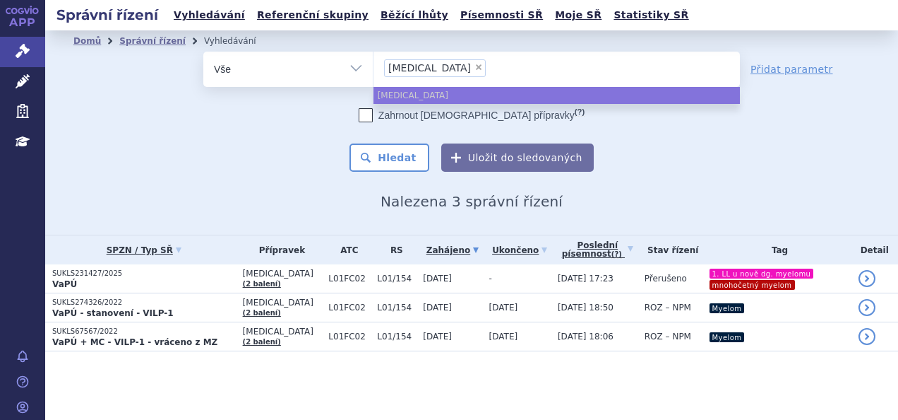
click at [475, 66] on span "×" at bounding box center [479, 67] width 8 height 8
click at [374, 66] on select "sarclisa" at bounding box center [373, 68] width 1 height 35
select select
type input "br"
type input "bri"
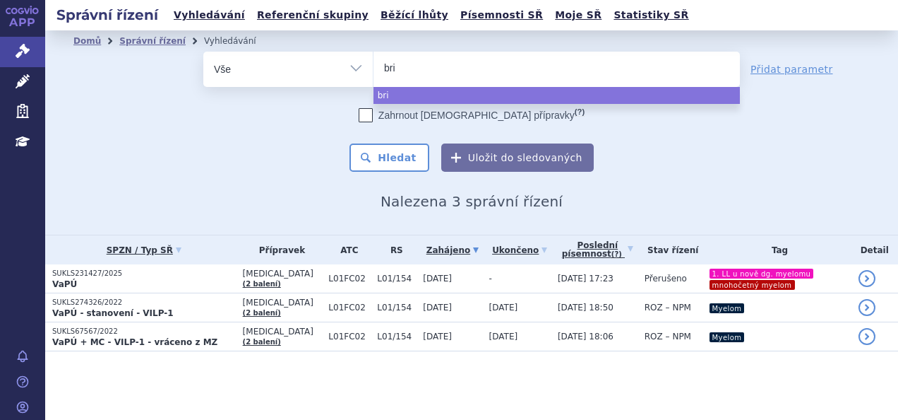
type input "briu"
type input "brium"
type input "briumv"
type input "briumvi"
select select "briumvi"
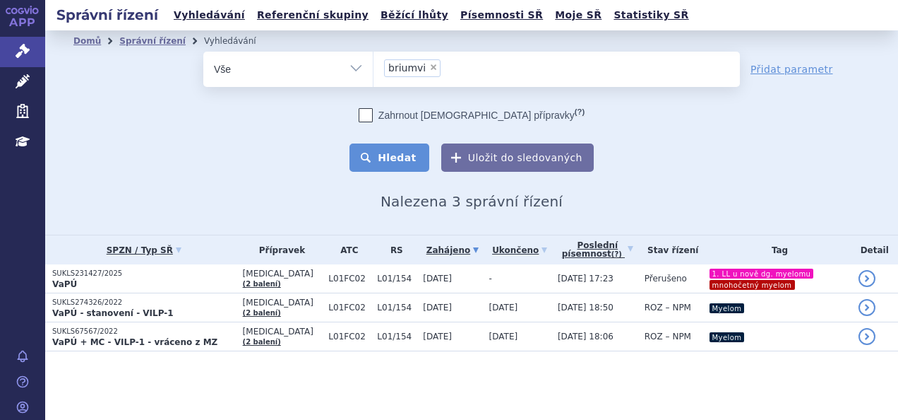
click at [411, 163] on button "Hledat" at bounding box center [390, 157] width 80 height 28
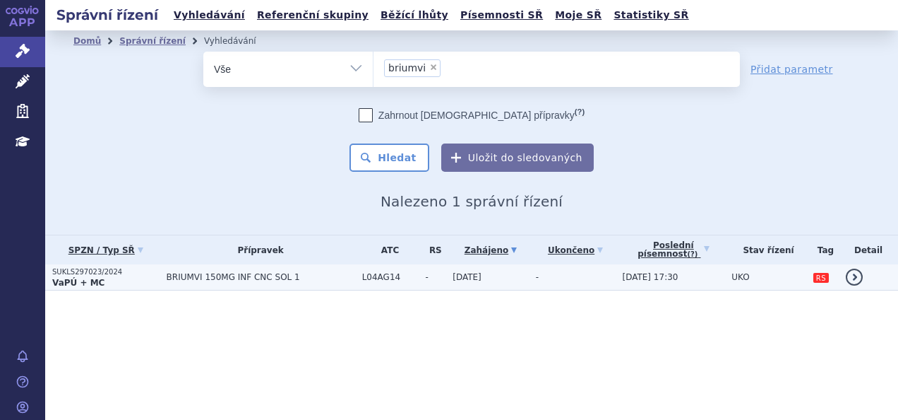
click at [168, 280] on span "BRIUMVI 150MG INF CNC SOL 1" at bounding box center [261, 277] width 189 height 10
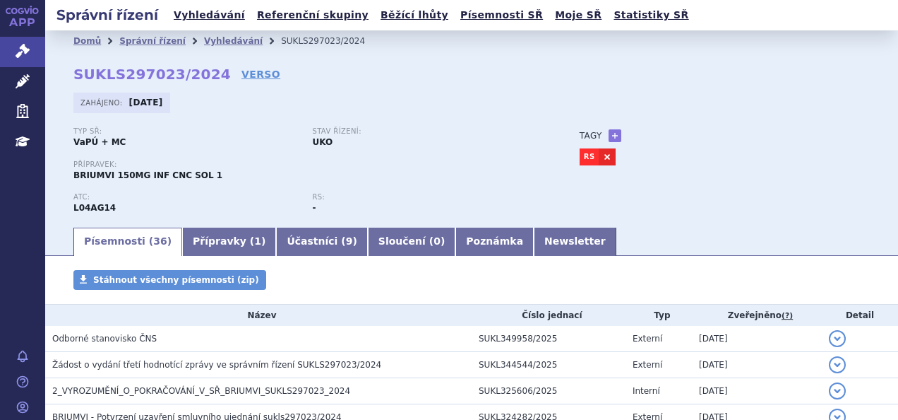
scroll to position [165, 0]
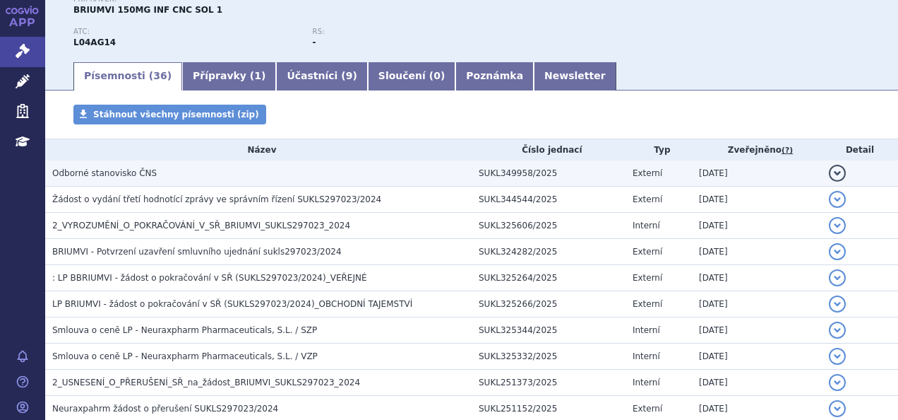
click at [183, 172] on h3 "Odborné stanovisko ČNS" at bounding box center [262, 173] width 420 height 14
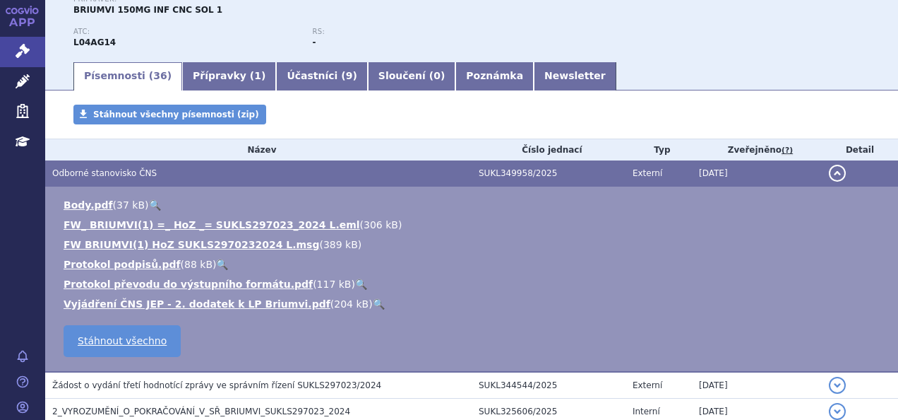
click at [373, 309] on link "🔍" at bounding box center [379, 303] width 12 height 11
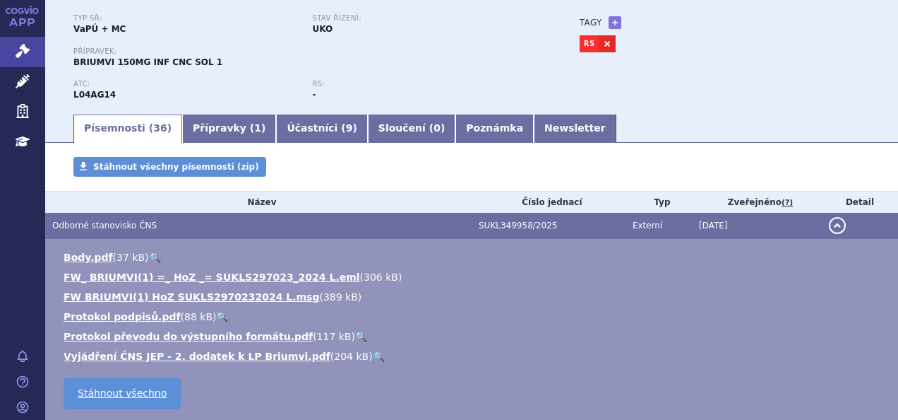
scroll to position [0, 0]
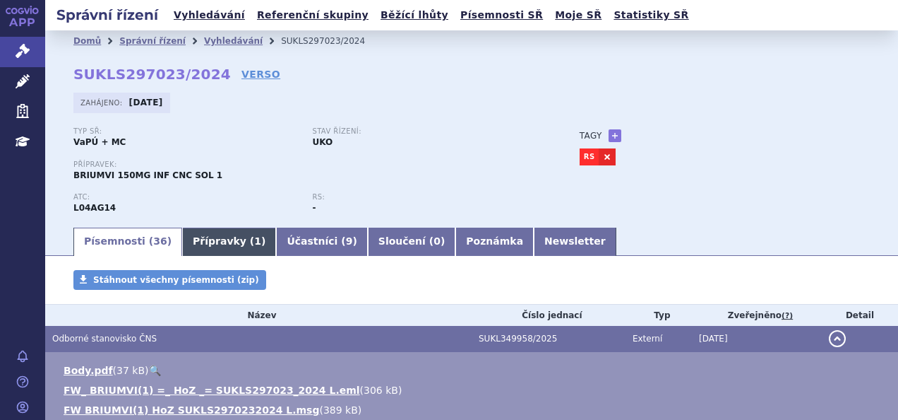
click at [207, 238] on link "Přípravky ( 1 )" at bounding box center [229, 241] width 94 height 28
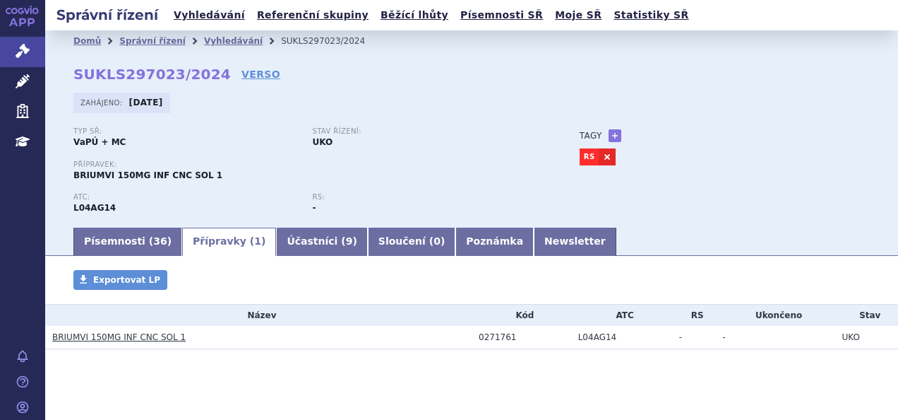
scroll to position [14, 0]
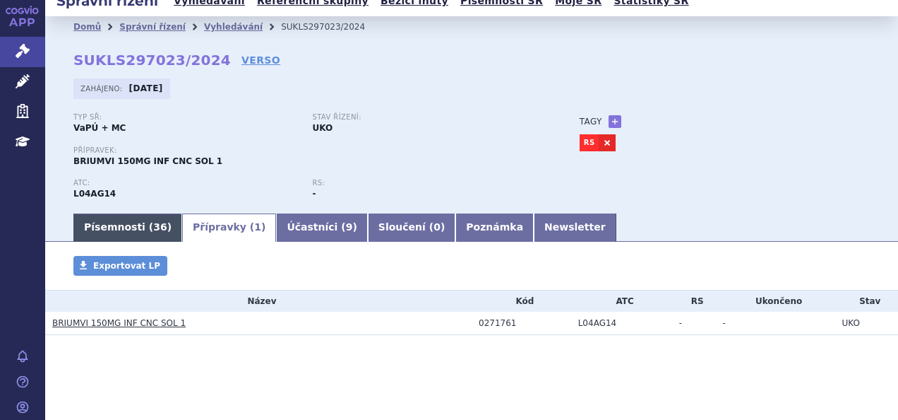
click at [116, 234] on link "Písemnosti ( 36 )" at bounding box center [127, 227] width 109 height 28
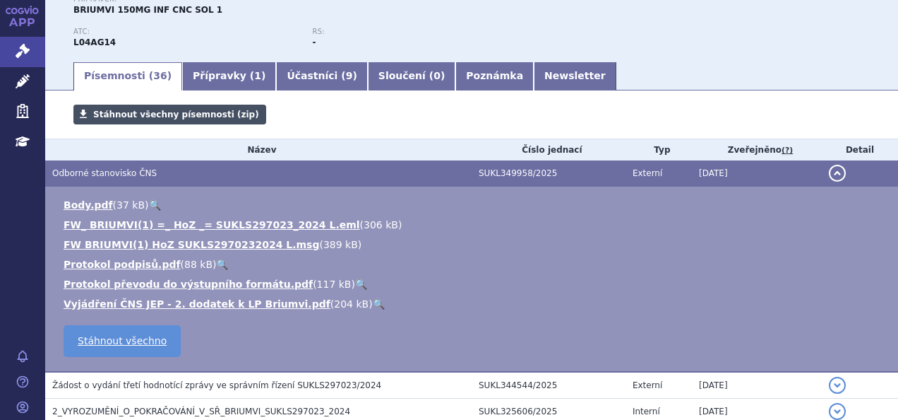
scroll to position [181, 0]
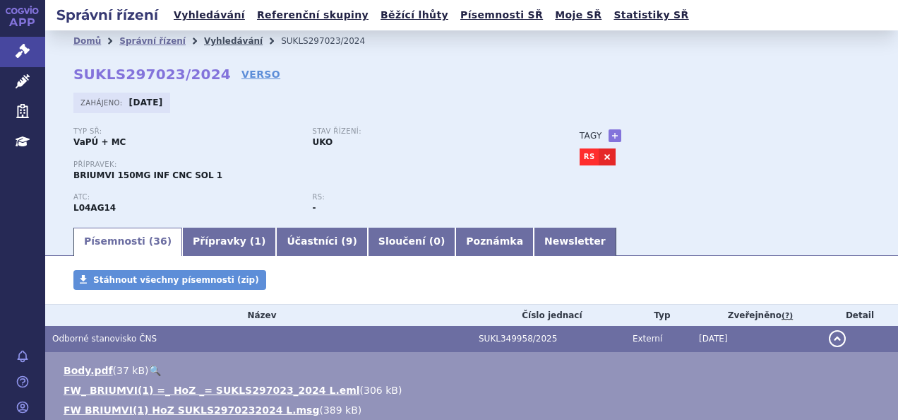
click at [223, 36] on link "Vyhledávání" at bounding box center [233, 41] width 59 height 10
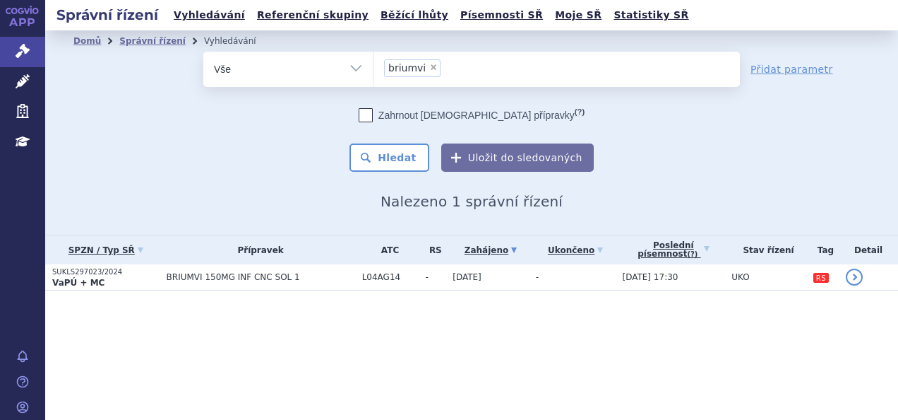
click at [429, 66] on span "×" at bounding box center [433, 67] width 8 height 8
click at [374, 66] on select "briumvi" at bounding box center [373, 68] width 1 height 35
select select
click at [432, 71] on ul at bounding box center [557, 67] width 367 height 30
click at [374, 71] on select "briumvi" at bounding box center [373, 68] width 1 height 35
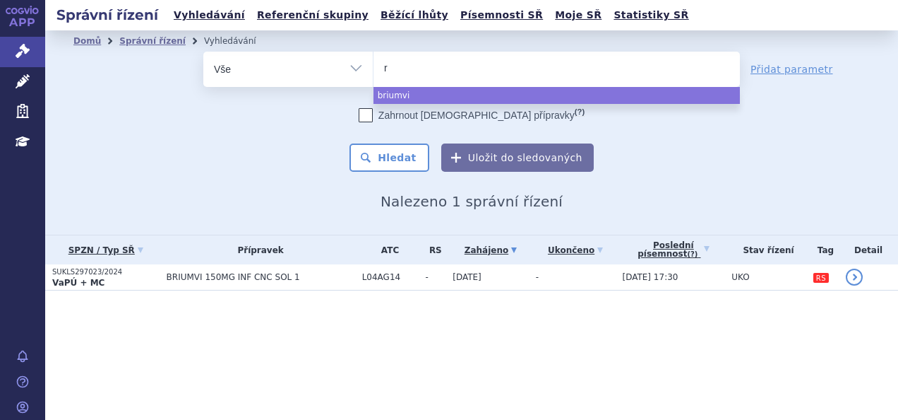
type input "ro"
type input "roz"
select select "roz"
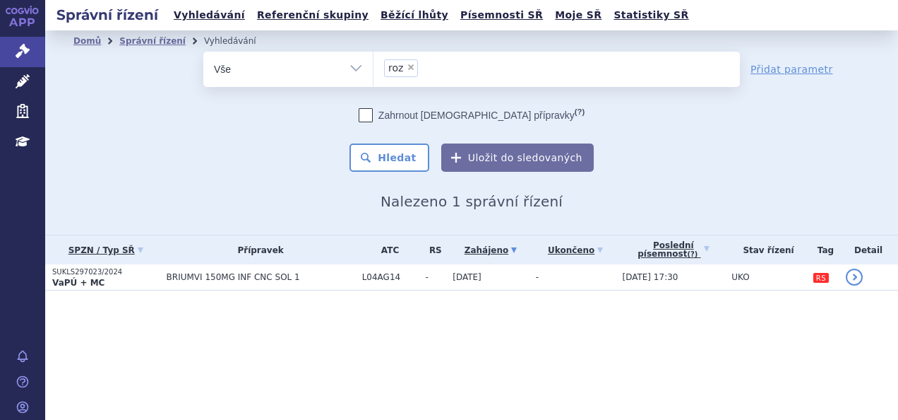
click at [334, 69] on select "Vše Spisová značka Typ SŘ Přípravek/SUKL kód Účastník/Držitel" at bounding box center [288, 68] width 170 height 32
click at [203, 52] on select "Vše Spisová značka Typ SŘ Přípravek/SUKL kód Účastník/Držitel" at bounding box center [288, 68] width 170 height 32
click at [347, 68] on select "Vše Spisová značka Typ SŘ Přípravek/SUKL kód Účastník/Držitel" at bounding box center [288, 68] width 170 height 32
select select "filter-procedure-product-status"
click at [203, 52] on select "Vše Spisová značka Typ SŘ Přípravek/SUKL kód Účastník/Držitel" at bounding box center [288, 68] width 170 height 32
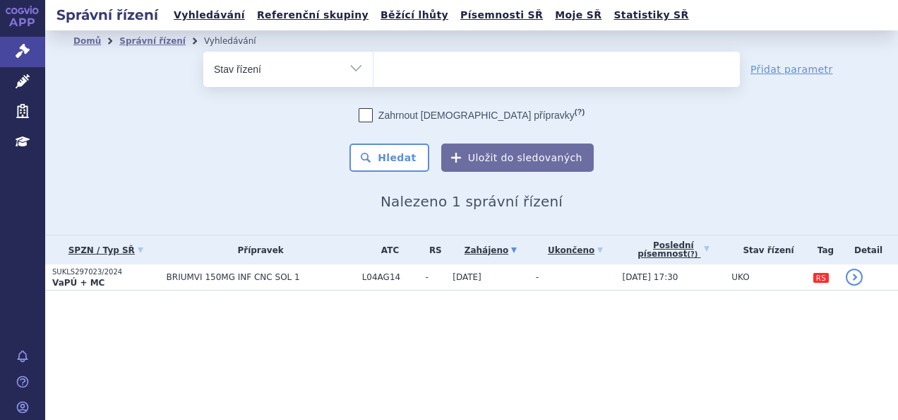
click at [414, 58] on ul at bounding box center [557, 67] width 367 height 30
click at [374, 58] on select at bounding box center [373, 68] width 1 height 35
click at [407, 66] on input "roz" at bounding box center [399, 68] width 30 height 18
type input "roz"
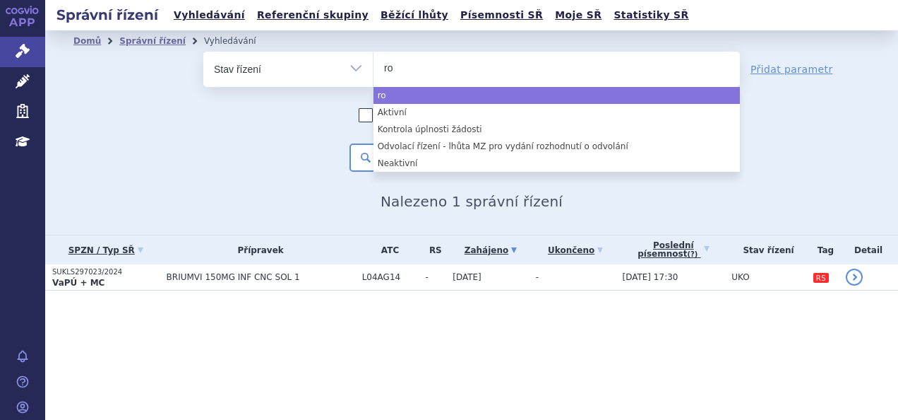
type input "ro"
select select "ro"
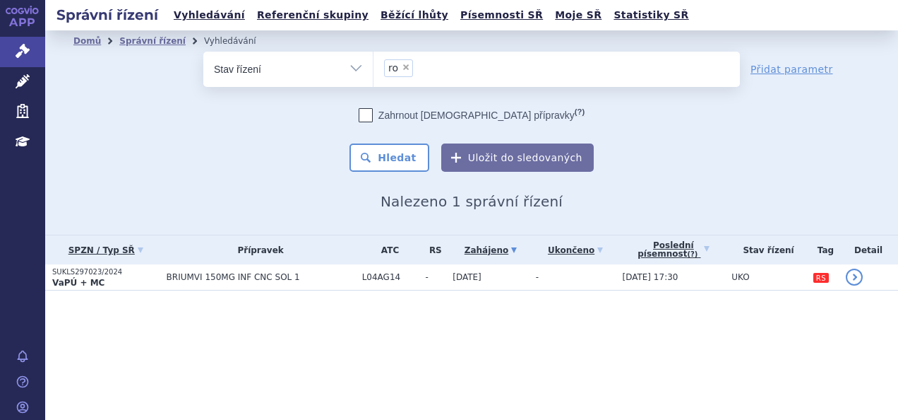
click at [350, 66] on select "Vše Spisová značka Typ SŘ Přípravek/SUKL kód Účastník/Držitel" at bounding box center [288, 68] width 170 height 32
click at [203, 52] on select "Vše Spisová značka Typ SŘ Přípravek/SUKL kód Účastník/Držitel" at bounding box center [288, 68] width 170 height 32
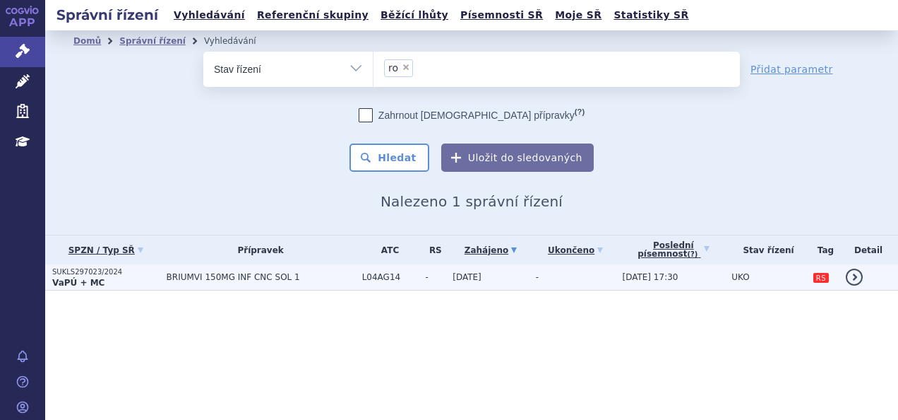
click at [275, 274] on span "BRIUMVI 150MG INF CNC SOL 1" at bounding box center [261, 277] width 189 height 10
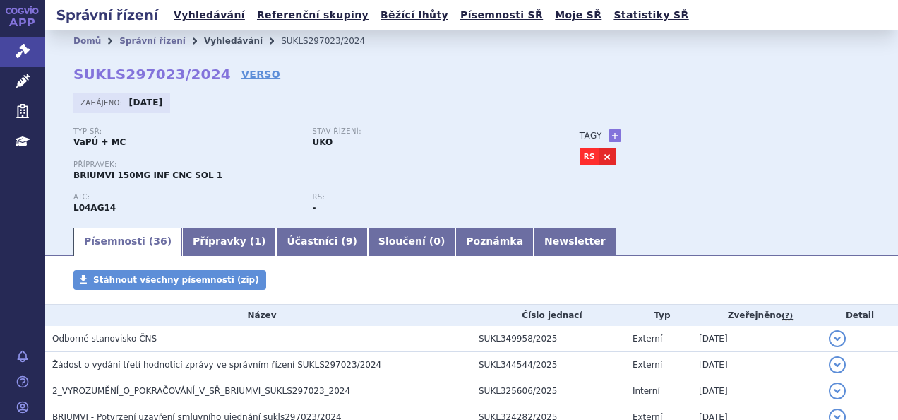
click at [224, 44] on link "Vyhledávání" at bounding box center [233, 41] width 59 height 10
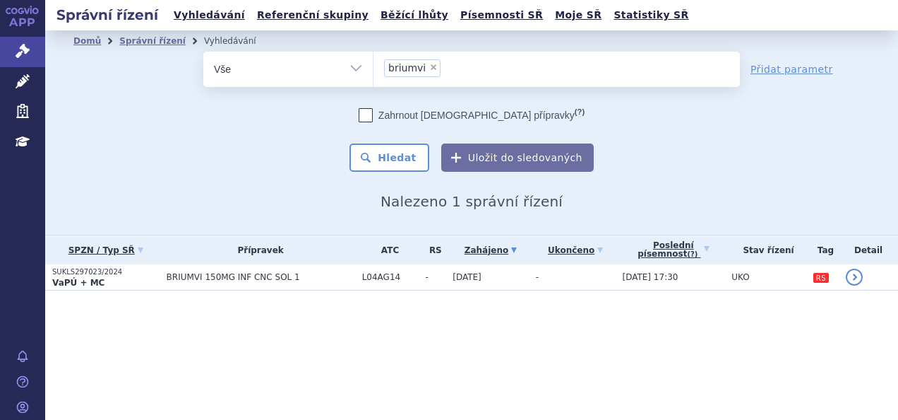
click at [429, 68] on span "×" at bounding box center [433, 67] width 8 height 8
click at [374, 68] on select "briumvi" at bounding box center [373, 68] width 1 height 35
select select
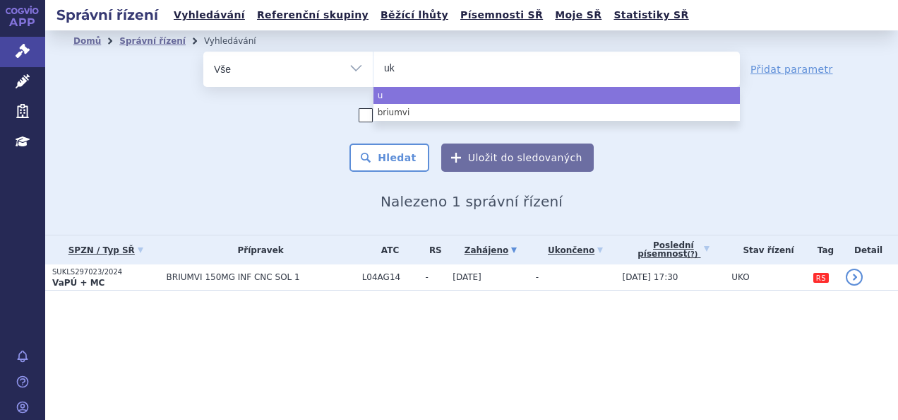
type input "uko"
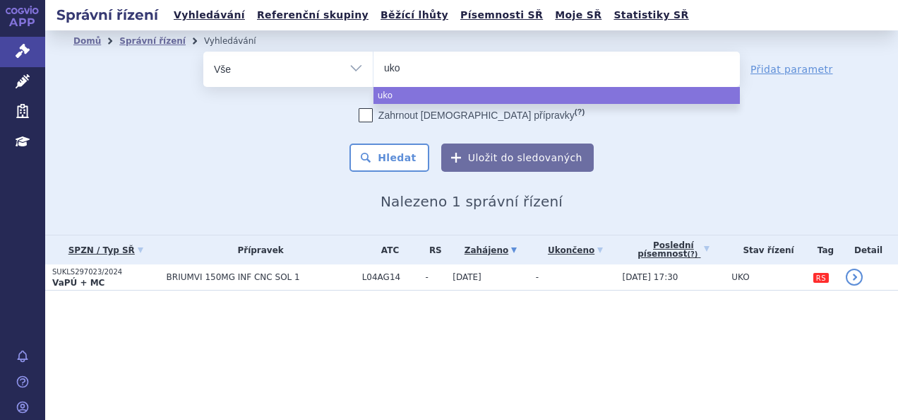
select select "uko"
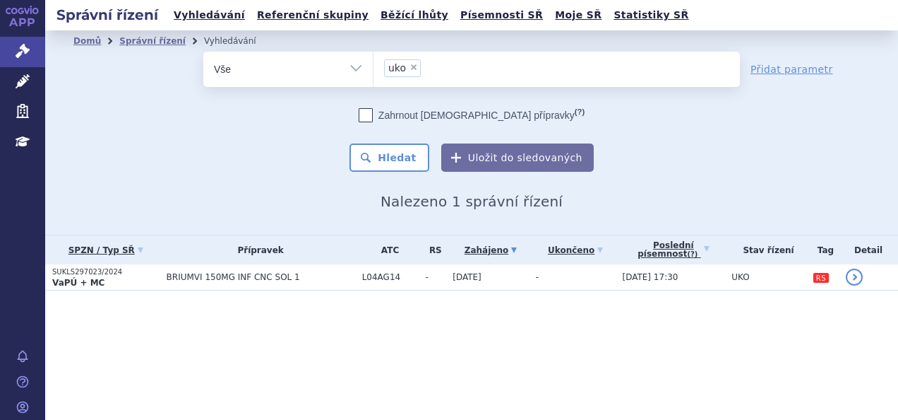
click at [346, 61] on select "Vše Spisová značka Typ SŘ Přípravek/SUKL kód Účastník/Držitel" at bounding box center [288, 68] width 170 height 32
click at [345, 69] on select "Vše Spisová značka Typ SŘ Přípravek/SUKL kód Účastník/Držitel" at bounding box center [288, 68] width 170 height 32
select select "filter-procedure-type"
click at [203, 52] on select "Vše Spisová značka Typ SŘ Přípravek/SUKL kód Účastník/Držitel" at bounding box center [288, 68] width 170 height 32
click at [403, 73] on ul at bounding box center [557, 67] width 367 height 30
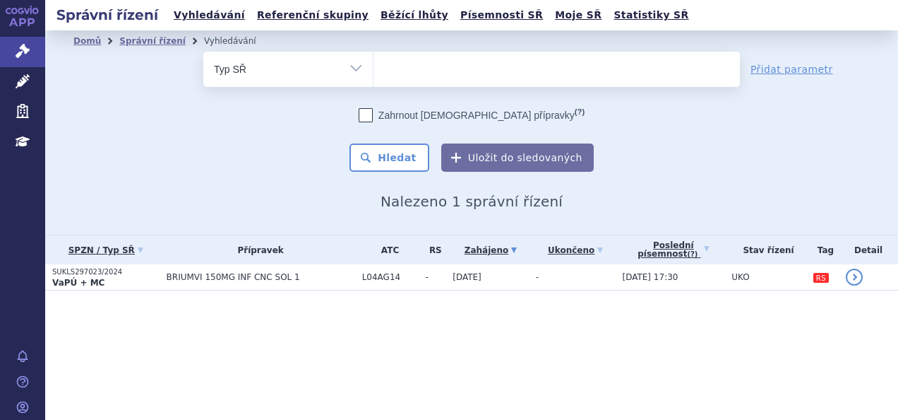
click at [374, 73] on select at bounding box center [373, 68] width 1 height 35
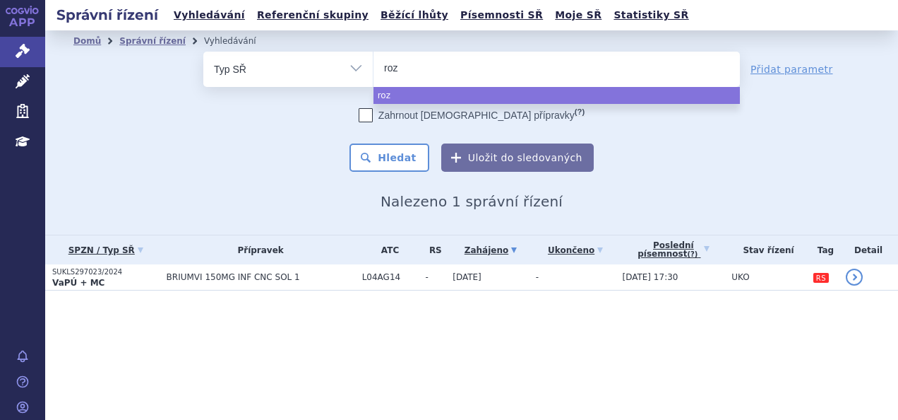
type input "roz"
select select "roz"
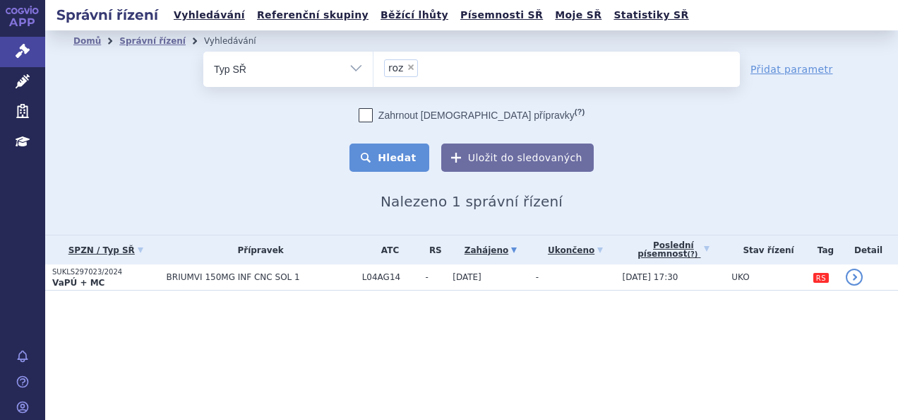
click at [386, 160] on button "Hledat" at bounding box center [390, 157] width 80 height 28
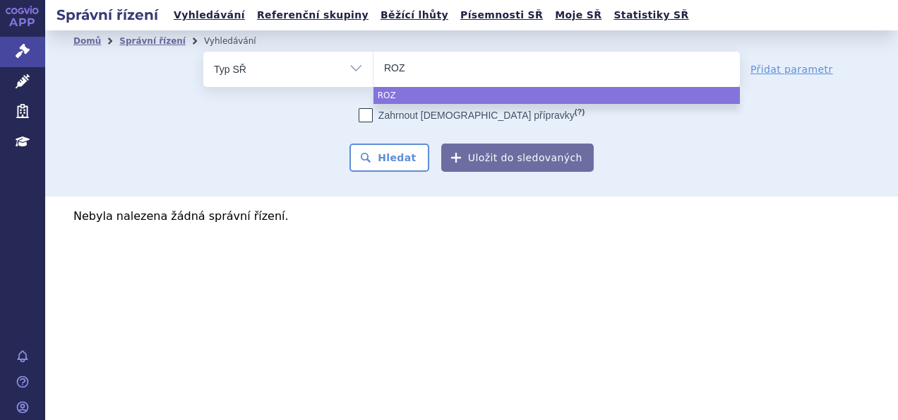
type input "ROZ"
select select "ROZ"
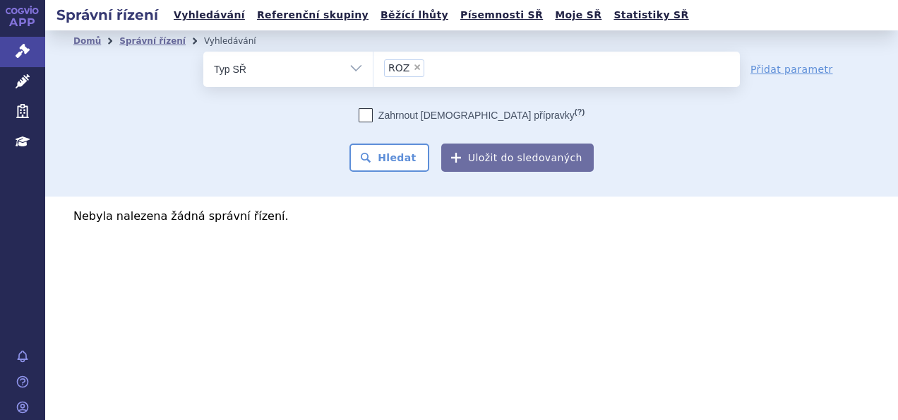
click at [290, 75] on select "Vše Spisová značka Typ SŘ Přípravek/SUKL kód Účastník/Držitel" at bounding box center [288, 68] width 170 height 32
click at [147, 102] on div "odstranit Vše Spisová značka Typ SŘ" at bounding box center [471, 112] width 797 height 120
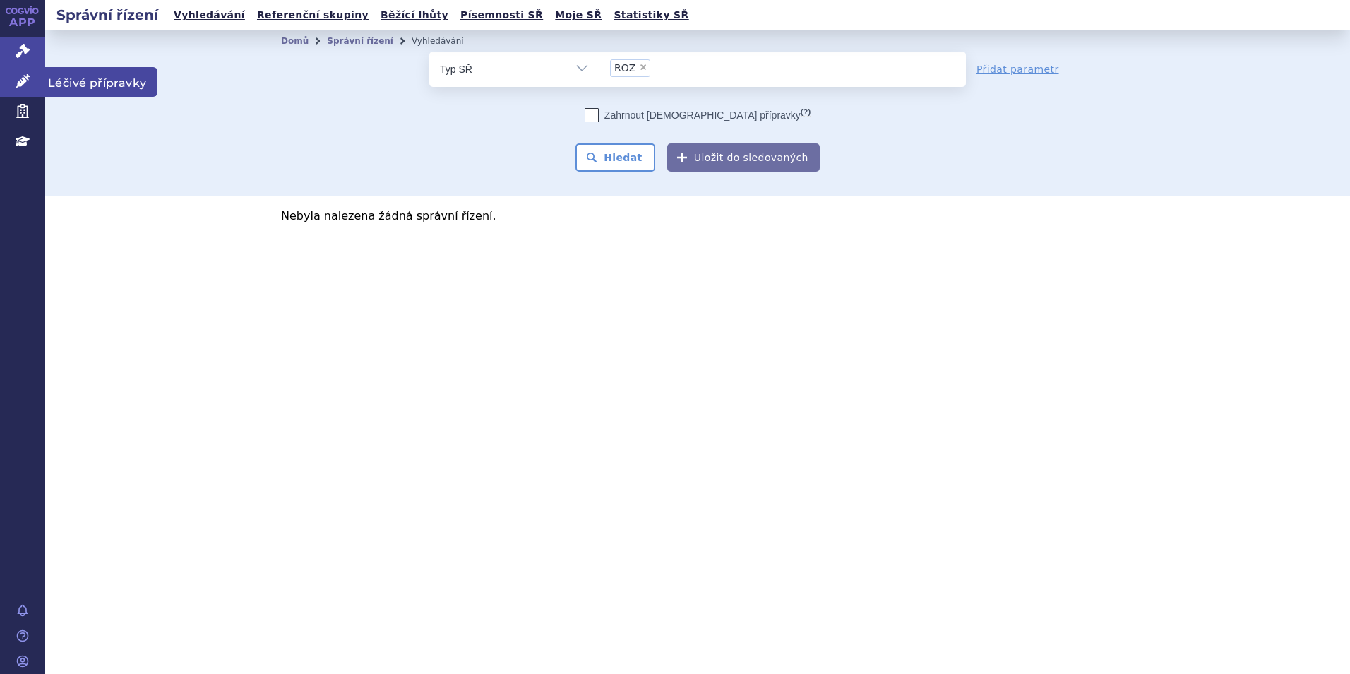
click at [22, 81] on icon at bounding box center [23, 81] width 14 height 14
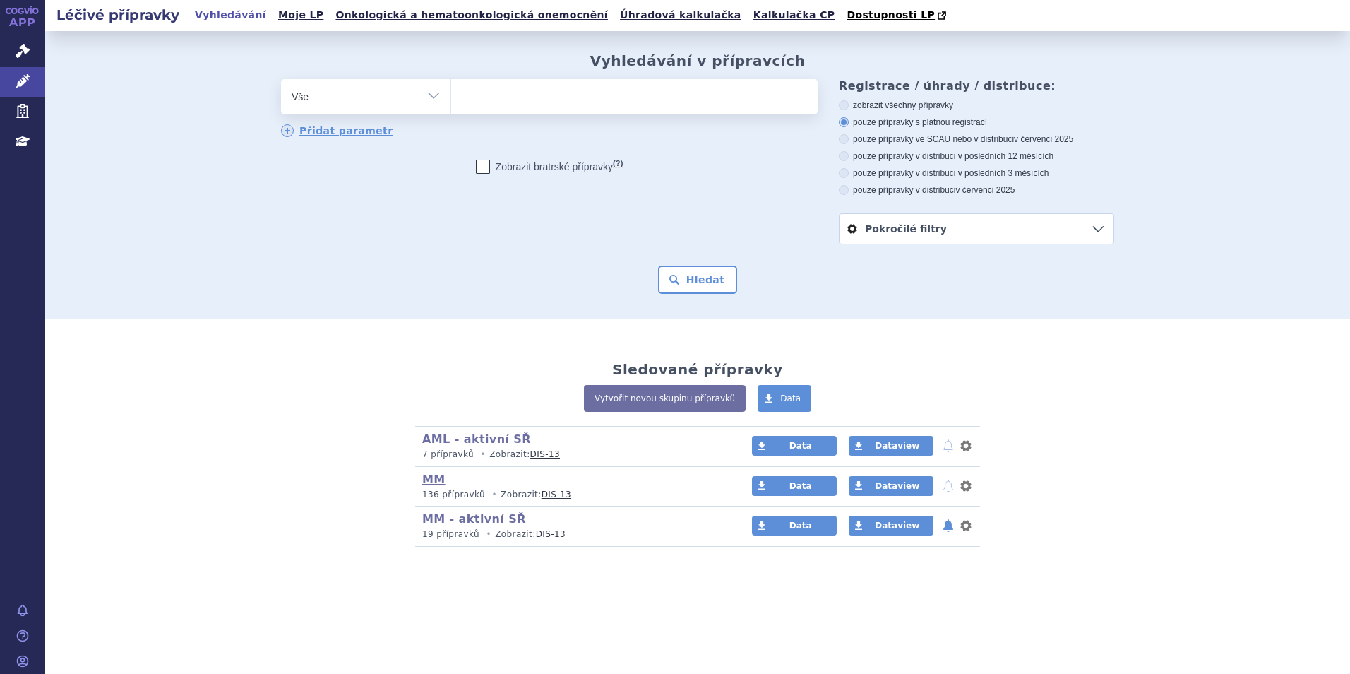
click at [593, 107] on ul at bounding box center [634, 94] width 367 height 30
click at [451, 107] on select at bounding box center [451, 95] width 1 height 35
type input "tee"
type input "te"
type input "t"
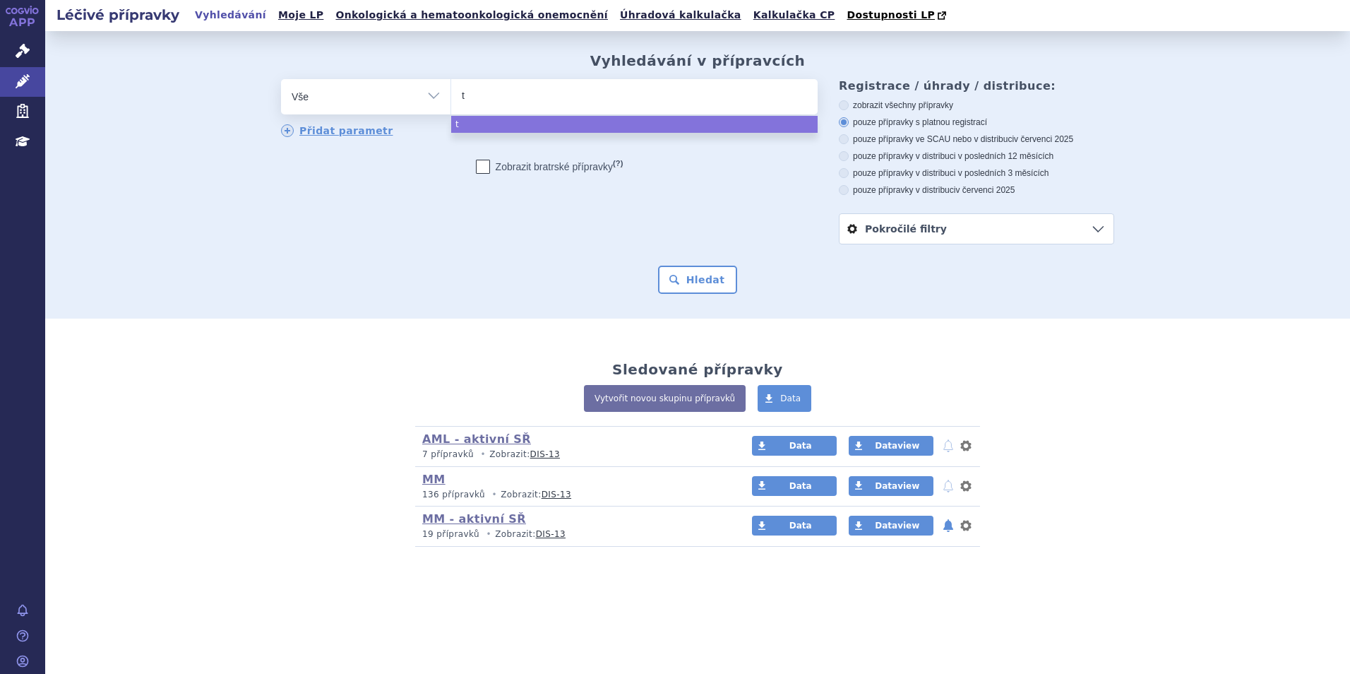
type input "te"
type input "tece"
type input "tecentr"
type input "tecentri"
type input "tecentriq"
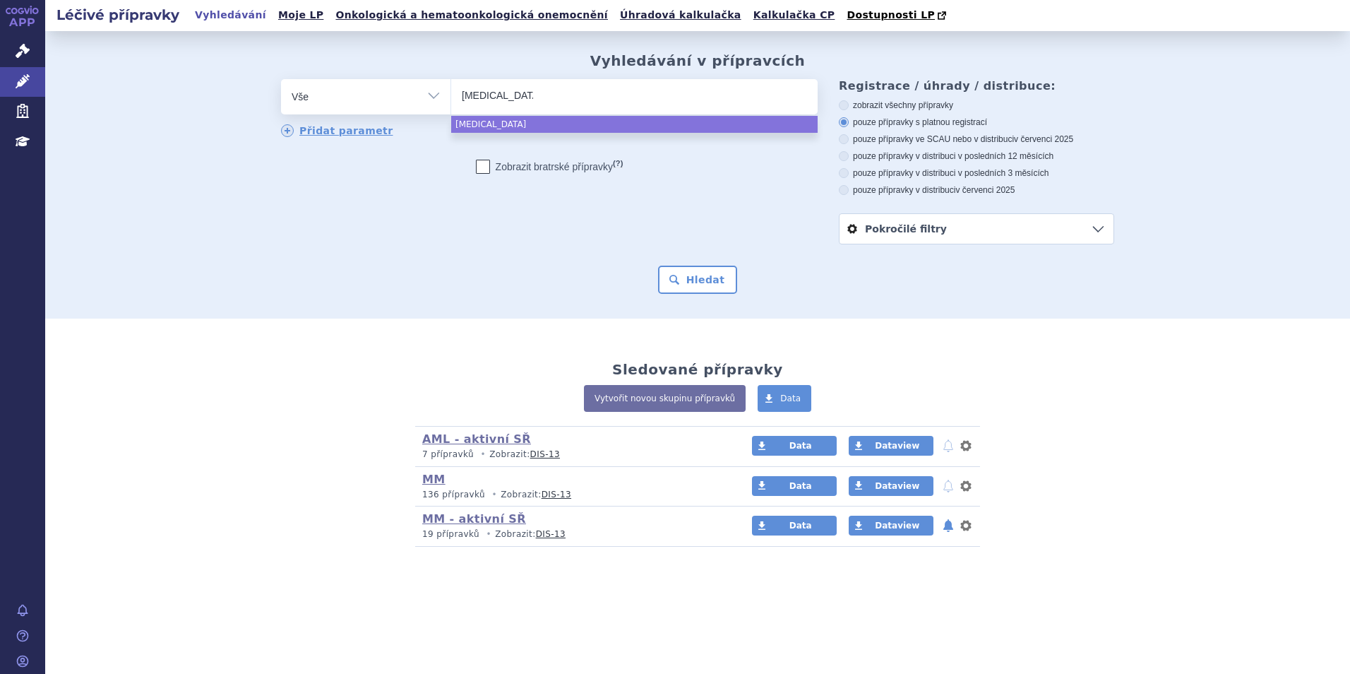
select select "tecentriq"
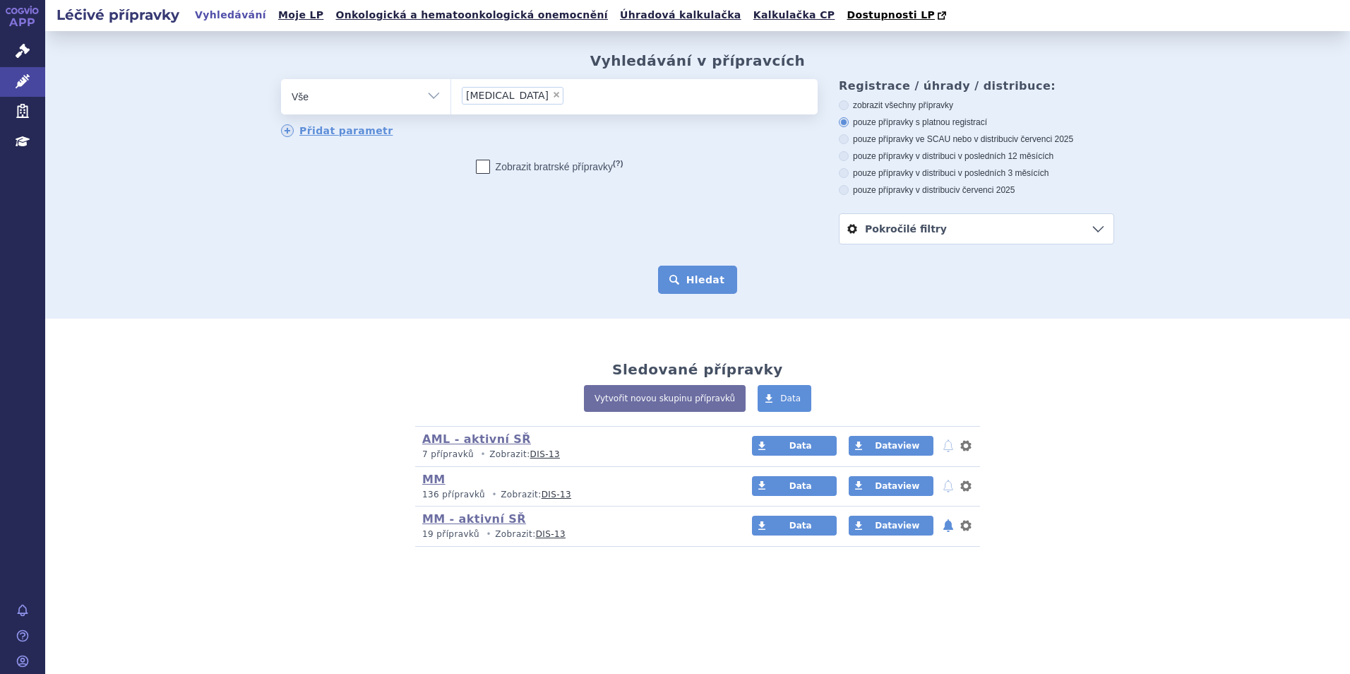
click at [691, 290] on button "Hledat" at bounding box center [698, 280] width 80 height 28
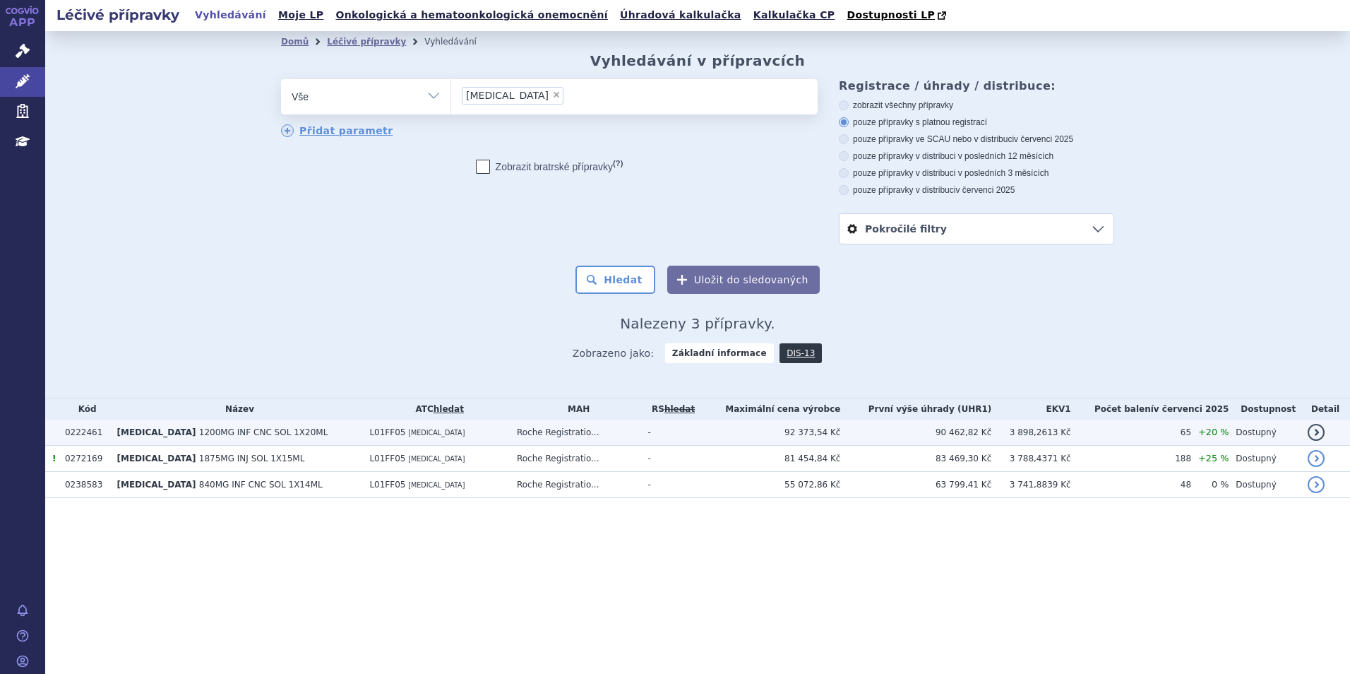
click at [285, 434] on td "[MEDICAL_DATA] 1200MG INF CNC SOL 1X20ML" at bounding box center [235, 433] width 253 height 26
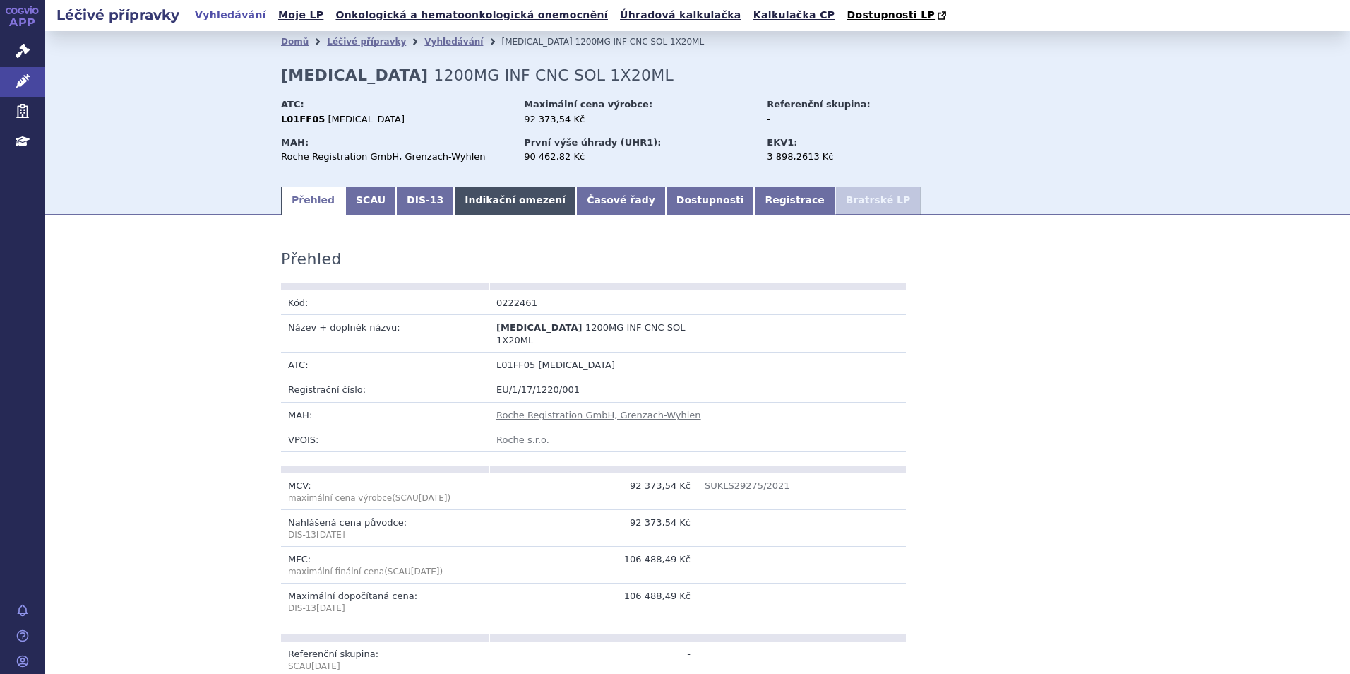
click at [478, 198] on link "Indikační omezení" at bounding box center [515, 200] width 122 height 28
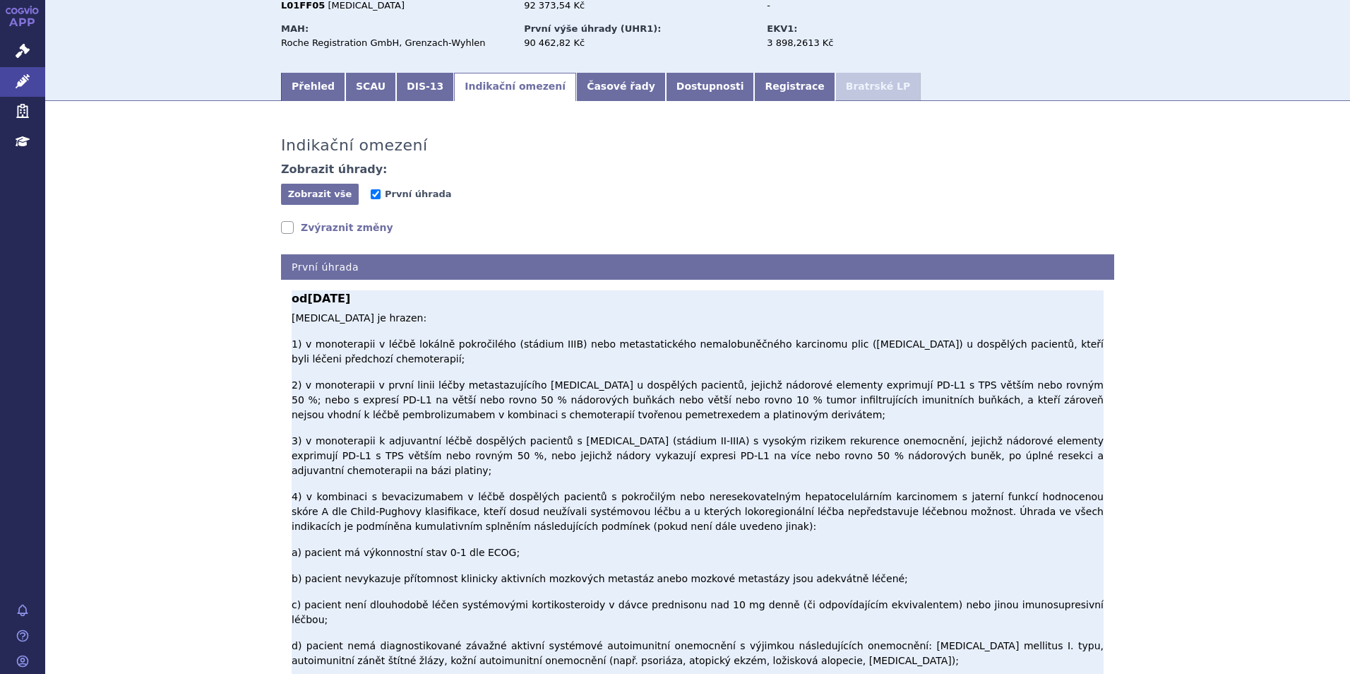
scroll to position [283, 0]
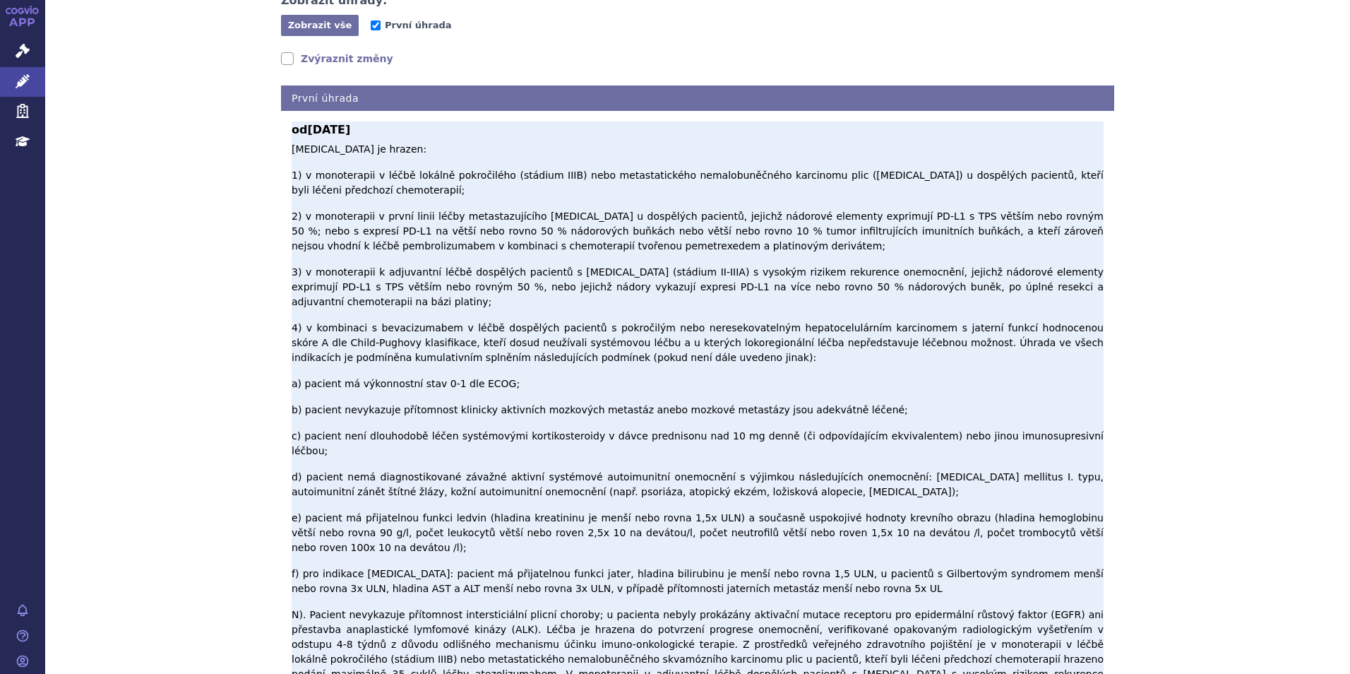
click at [641, 169] on p "Atezolizumab je hrazen: 1) v monoterapii v léčbě lokálně pokročilého (stádium I…" at bounding box center [698, 419] width 812 height 554
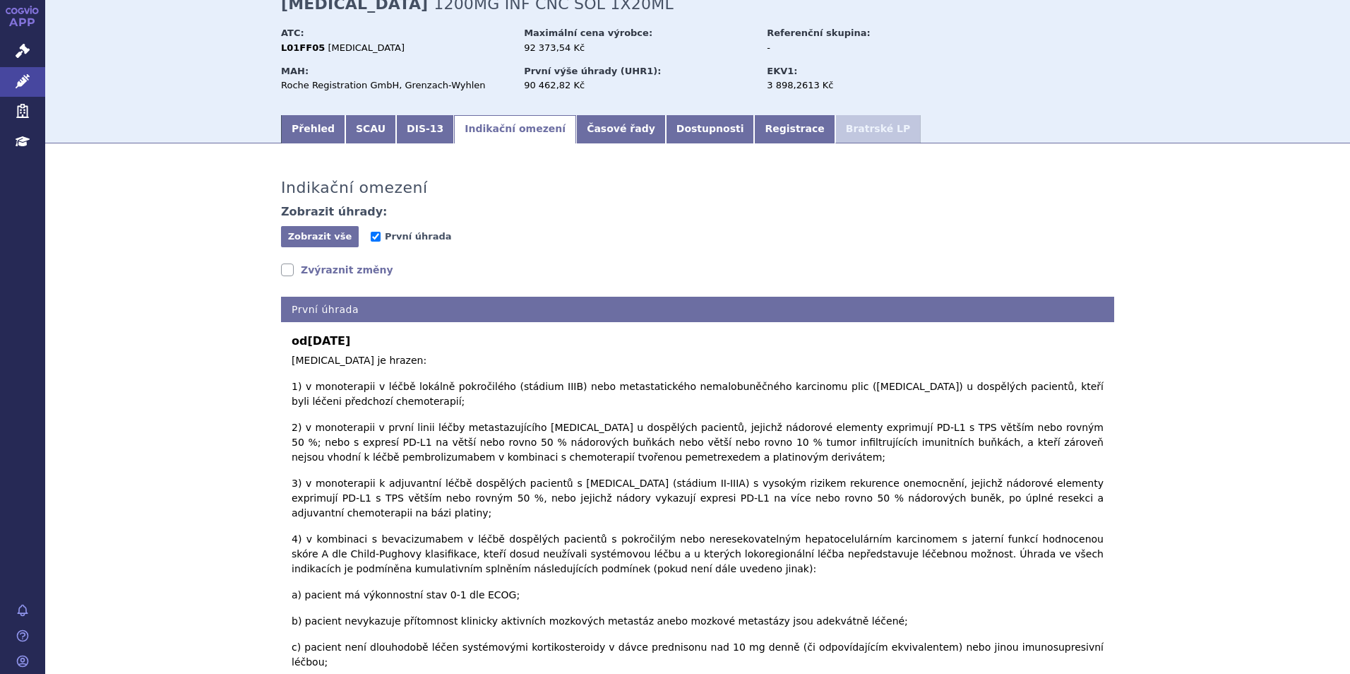
scroll to position [71, 0]
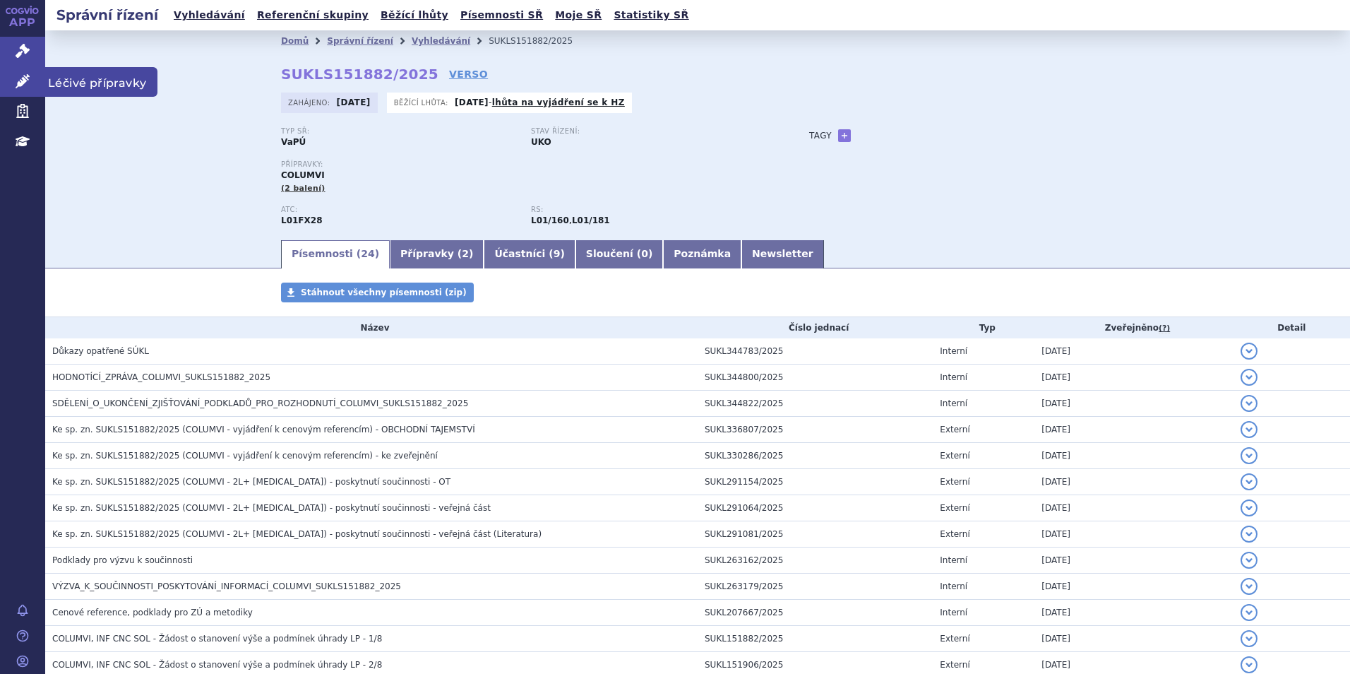
click at [16, 85] on icon at bounding box center [23, 81] width 14 height 14
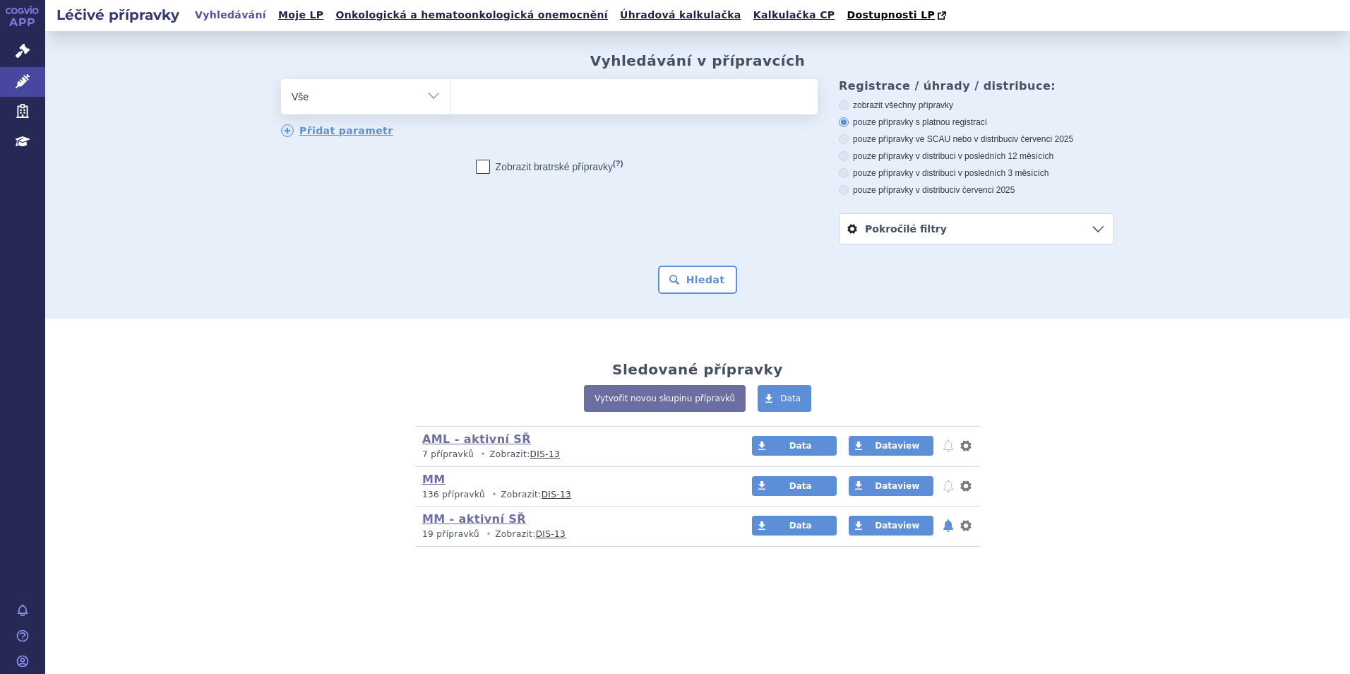
click at [516, 101] on ul at bounding box center [634, 94] width 367 height 30
click at [451, 101] on select at bounding box center [451, 95] width 1 height 35
click at [505, 90] on ul at bounding box center [634, 94] width 367 height 30
click at [451, 90] on select at bounding box center [451, 95] width 1 height 35
type input "im"
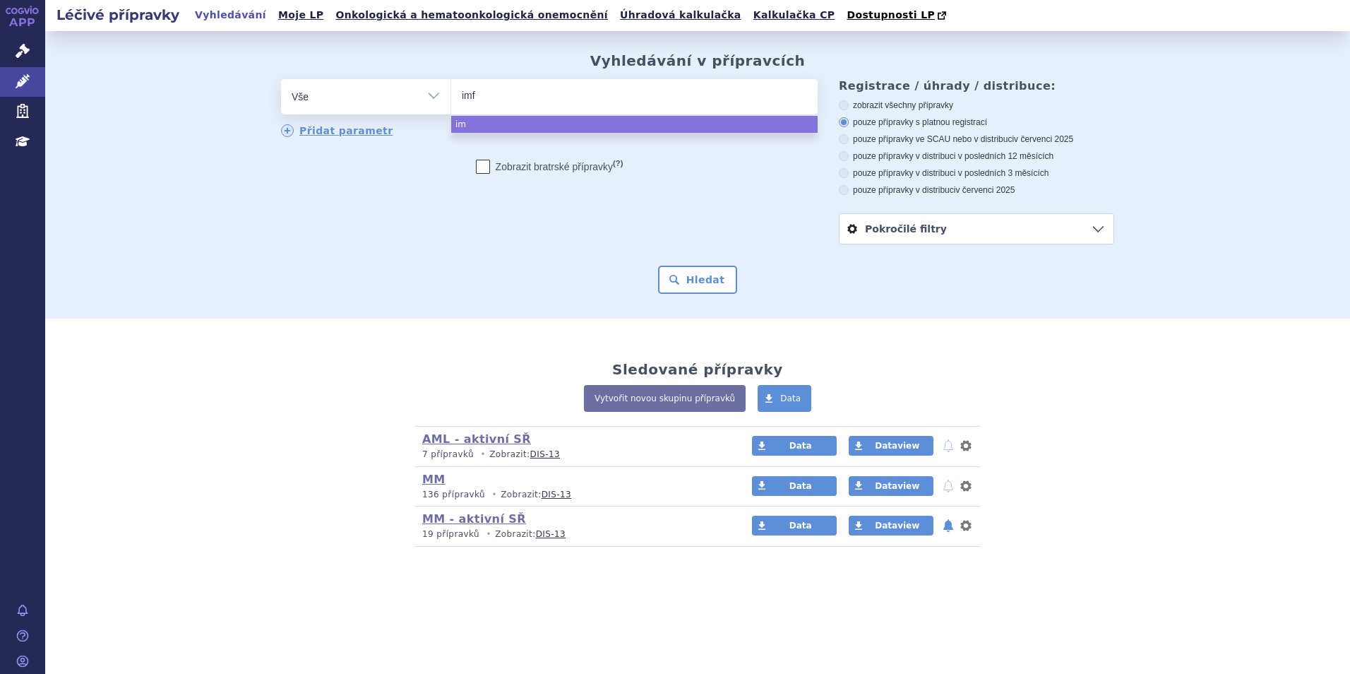
type input "imfi"
type input "imfin"
type input "[MEDICAL_DATA]"
select select "[MEDICAL_DATA]"
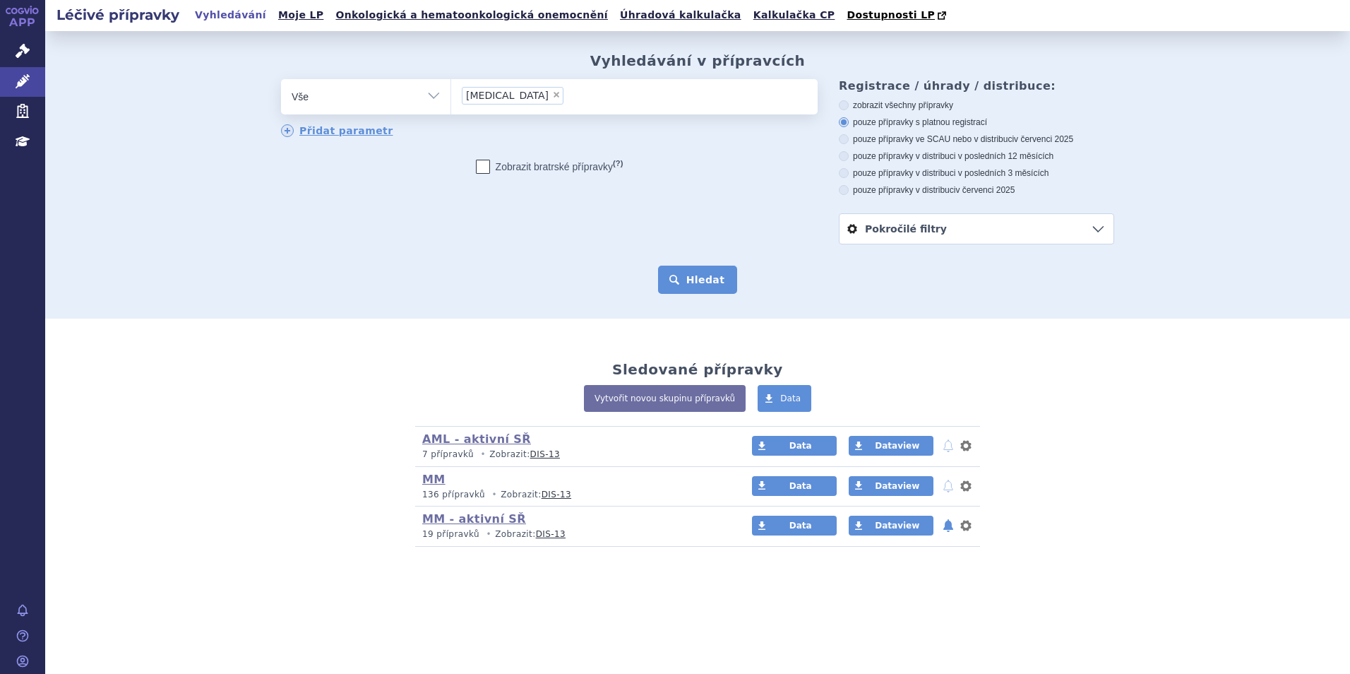
click at [709, 280] on button "Hledat" at bounding box center [698, 280] width 80 height 28
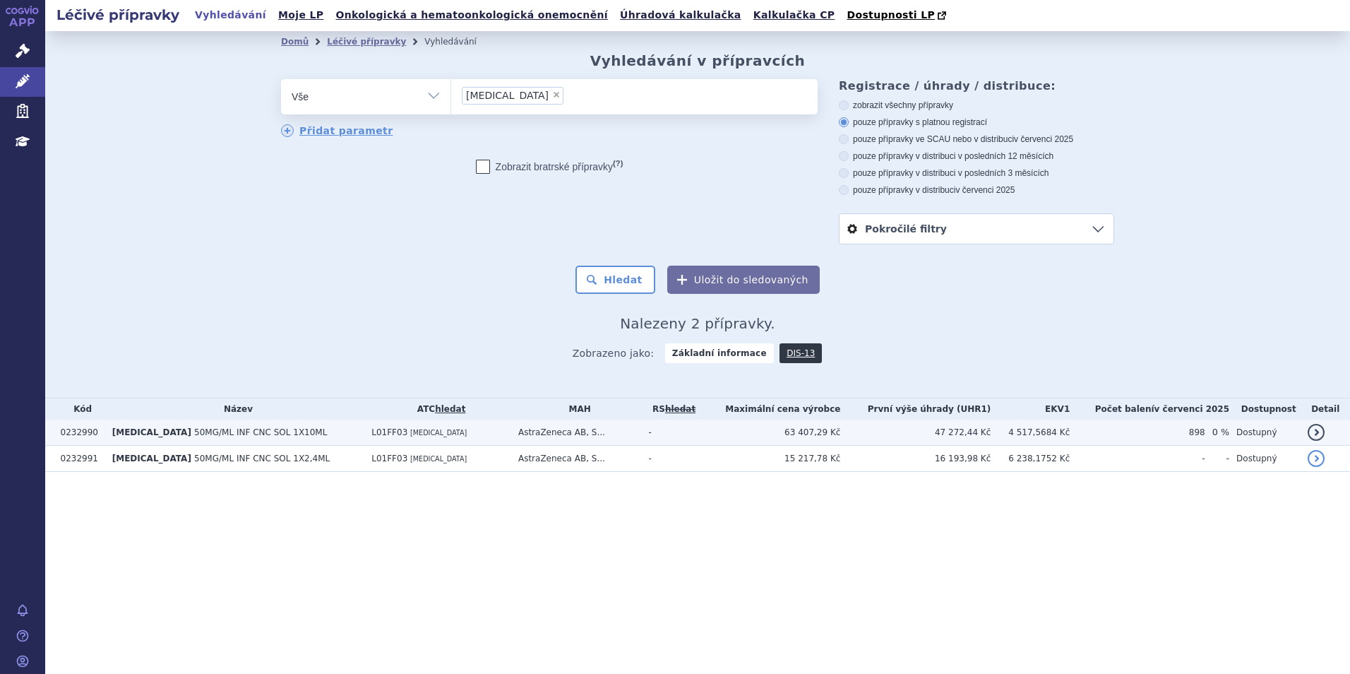
click at [194, 431] on span "50MG/ML INF CNC SOL 1X10ML" at bounding box center [260, 432] width 133 height 10
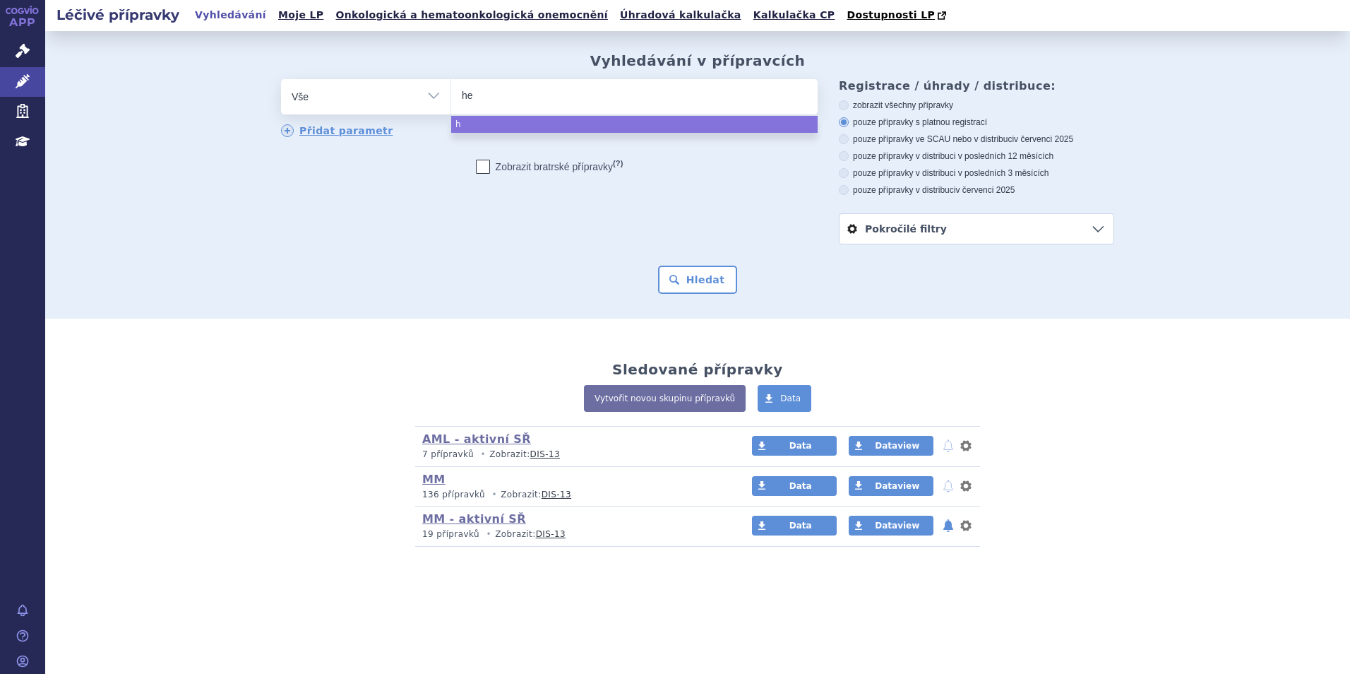
type input "het"
type input "hetro"
type input "hetroni"
type input "hetronifl"
type input "hetronifly"
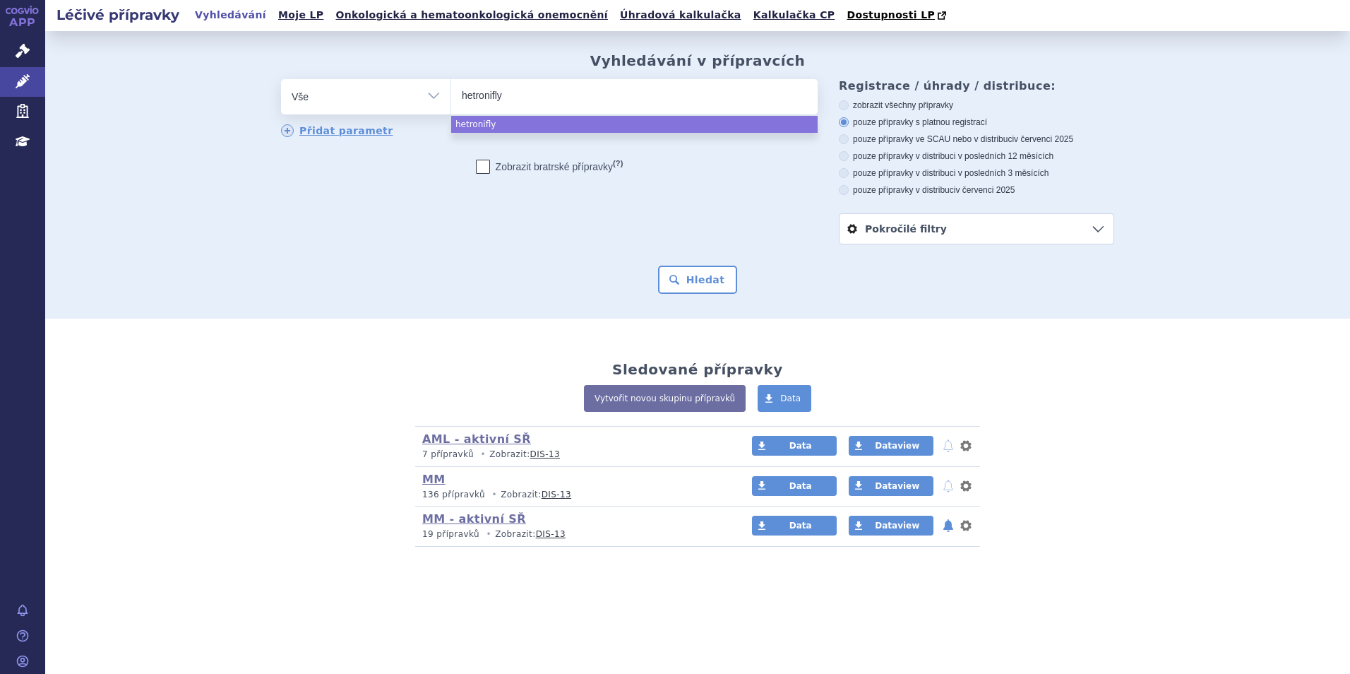
select select "hetronifly"
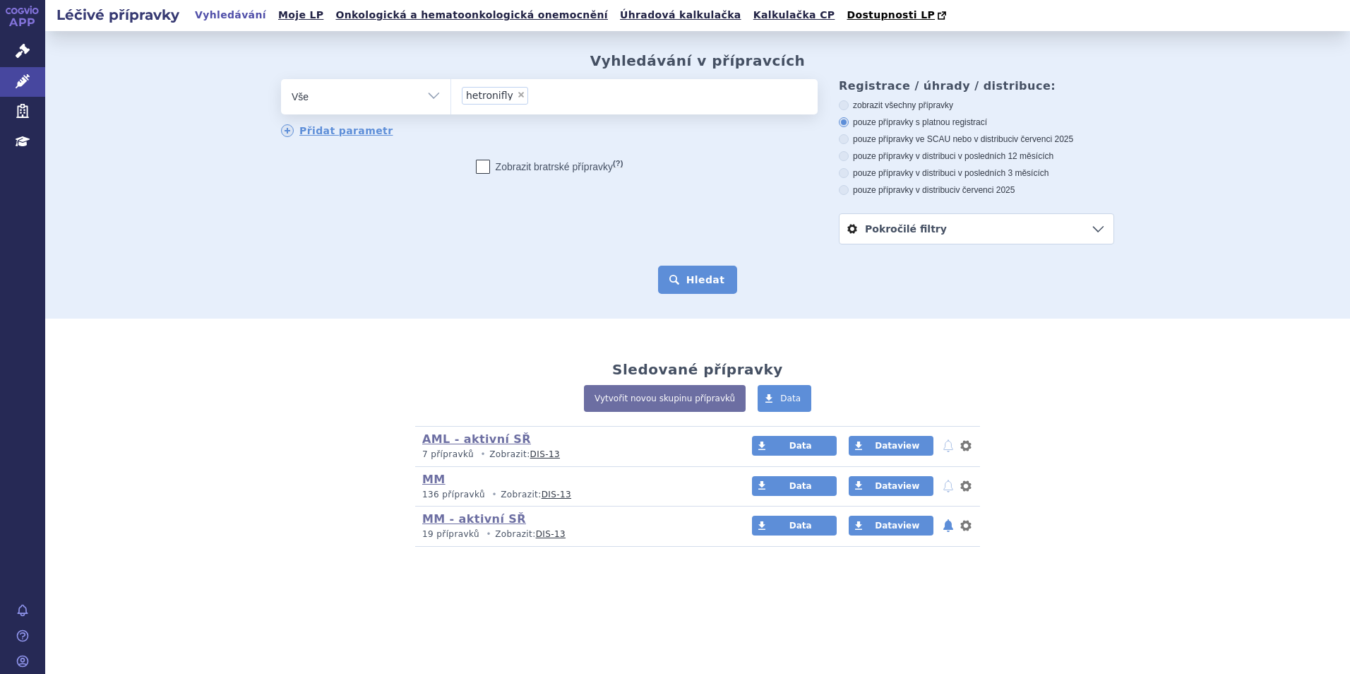
click at [696, 283] on button "Hledat" at bounding box center [698, 280] width 80 height 28
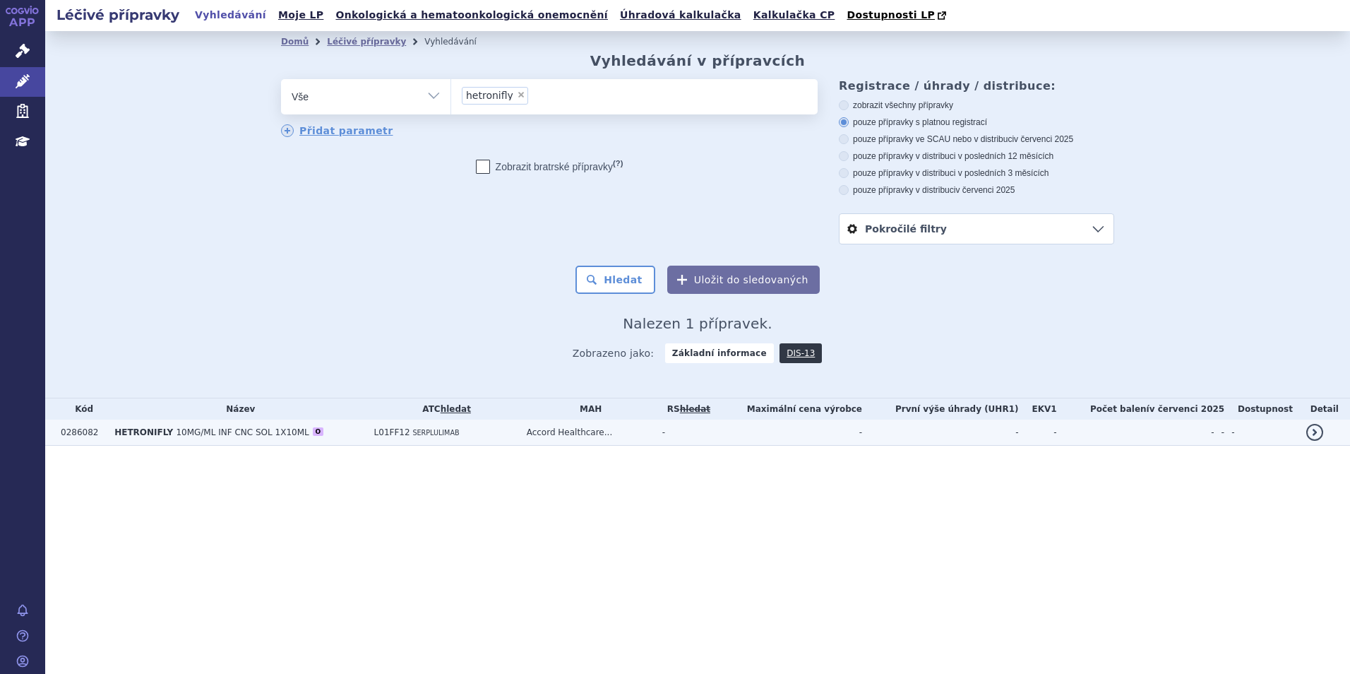
click at [176, 430] on span "10MG/ML INF CNC SOL 1X10ML" at bounding box center [242, 432] width 133 height 10
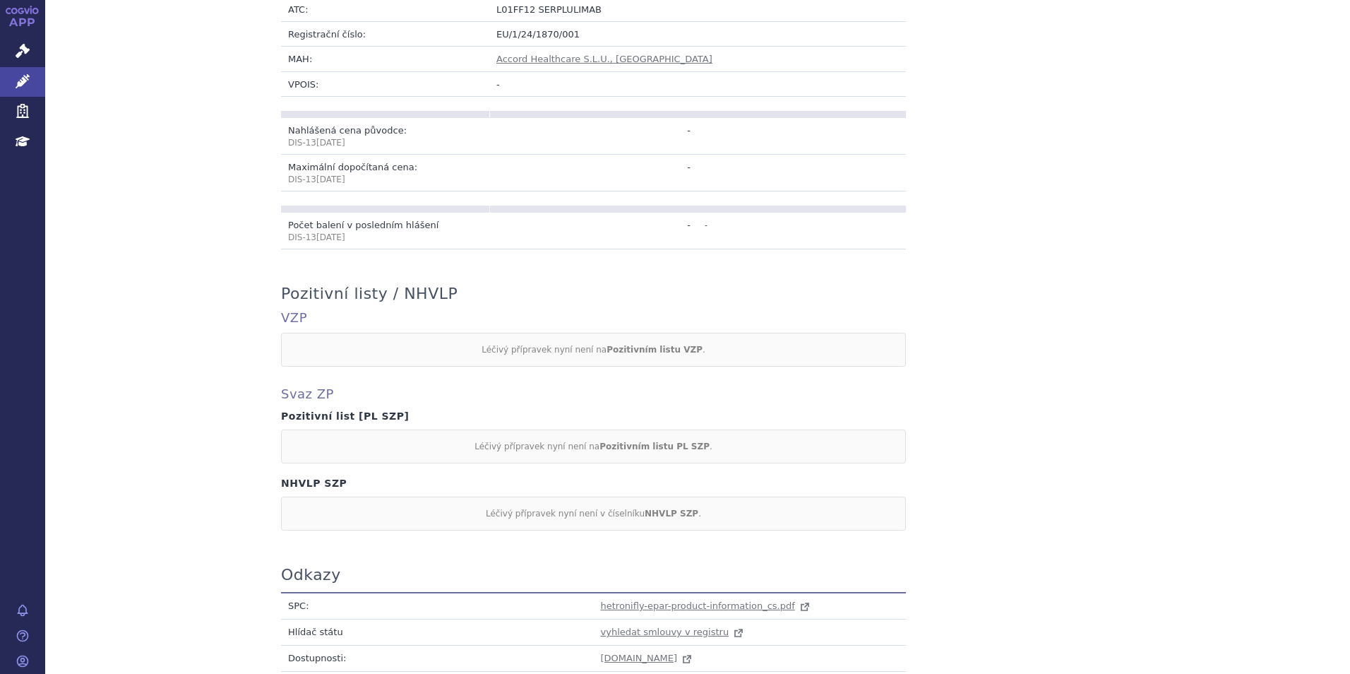
scroll to position [424, 0]
click at [627, 599] on span "hetronifly-epar-product-information_cs.pdf" at bounding box center [698, 604] width 194 height 11
